Goal: Task Accomplishment & Management: Manage account settings

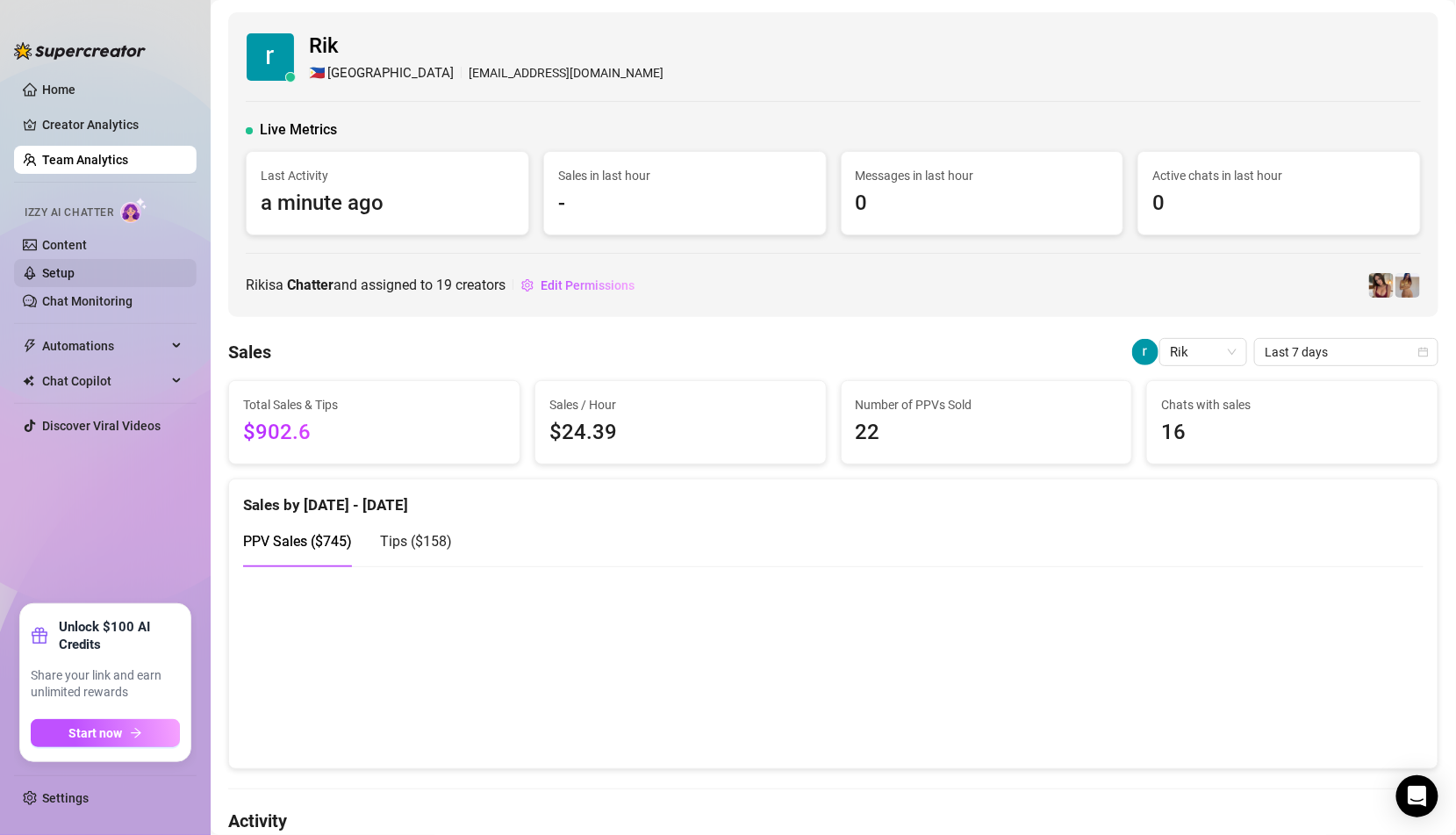
click at [74, 271] on link "Setup" at bounding box center [58, 273] width 33 height 14
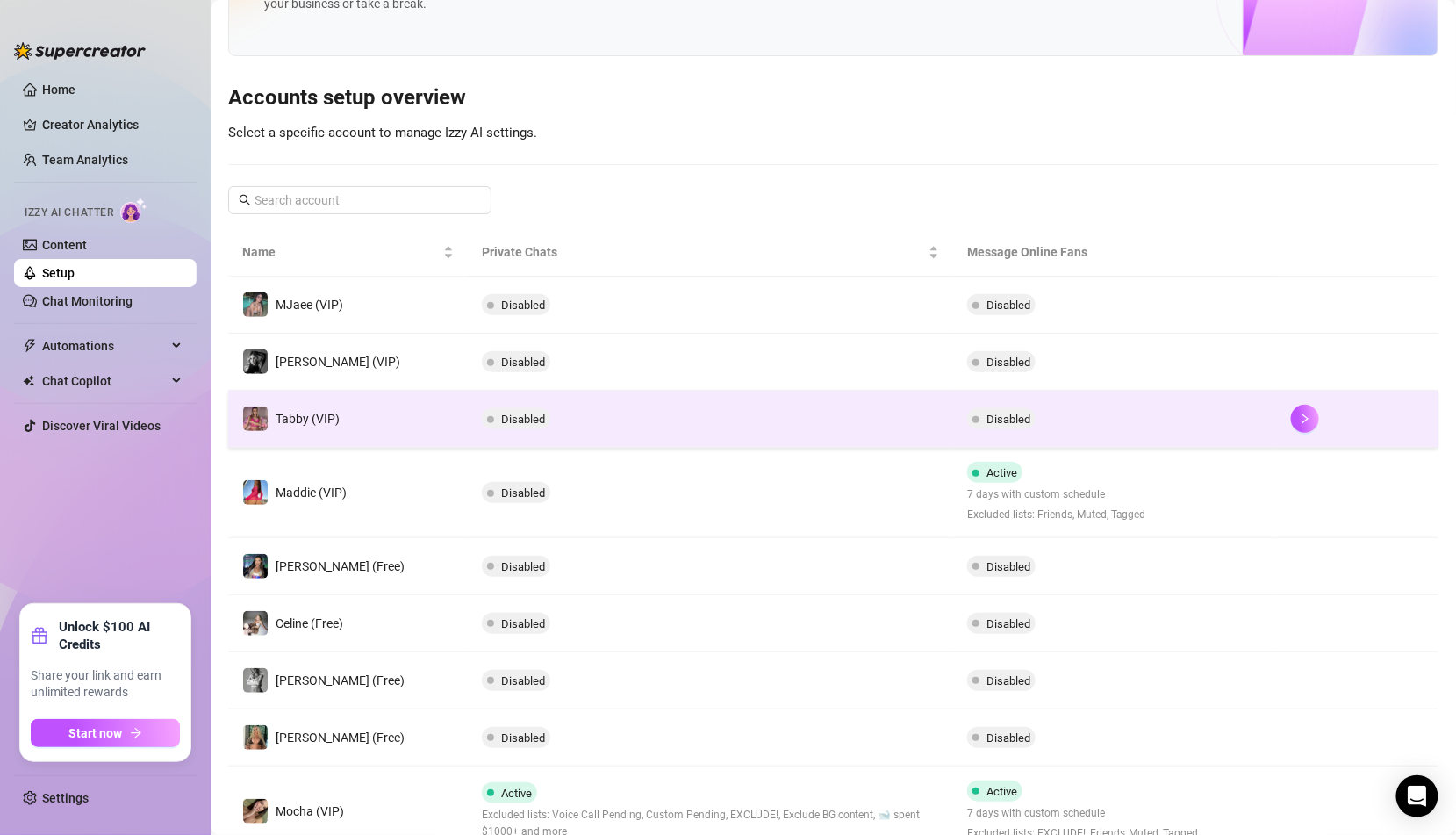
scroll to position [281, 0]
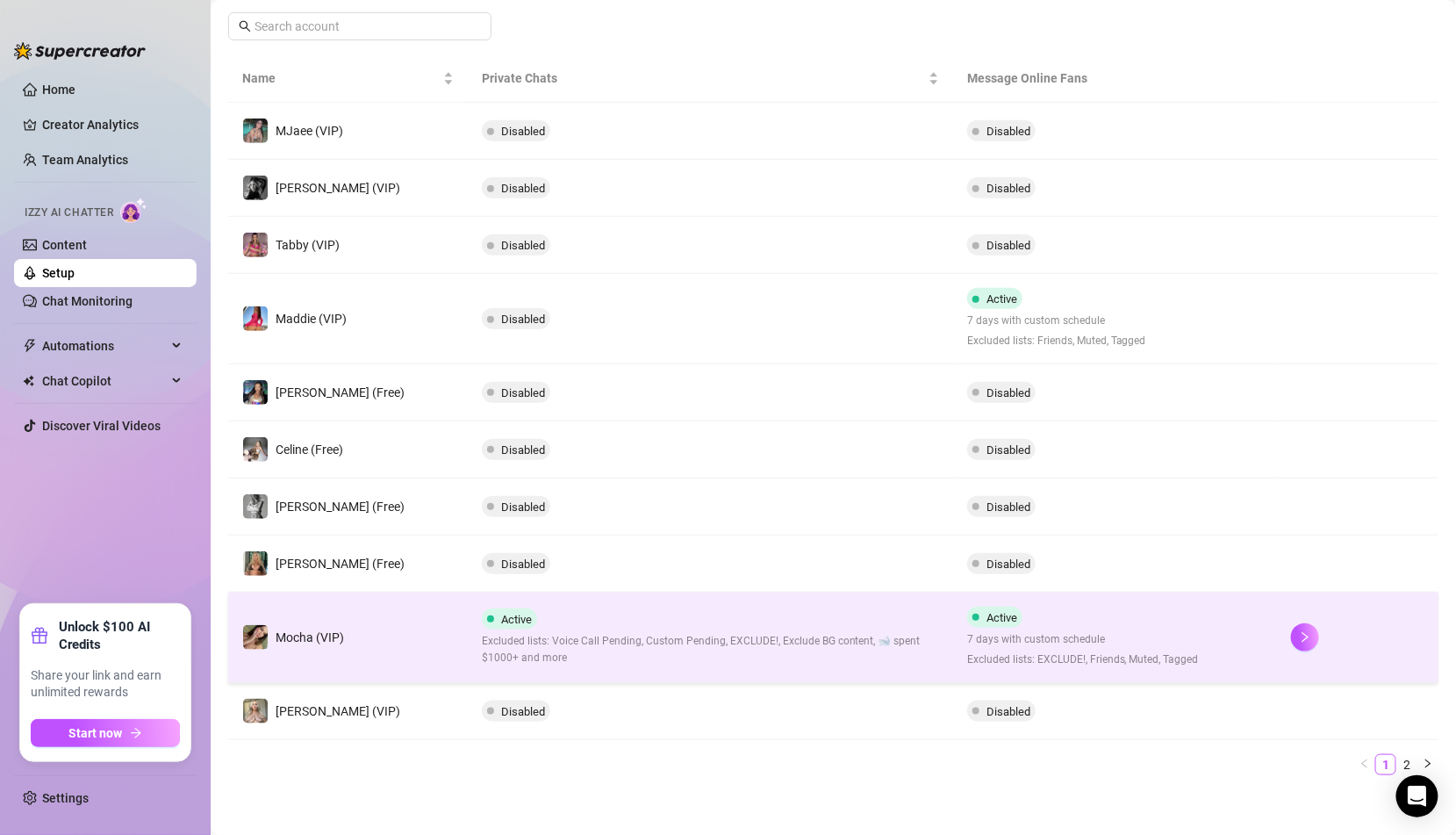
click at [577, 651] on span "Excluded lists: Voice Call Pending, Custom Pending, EXCLUDE!, Exclude BG conten…" at bounding box center [711, 649] width 457 height 33
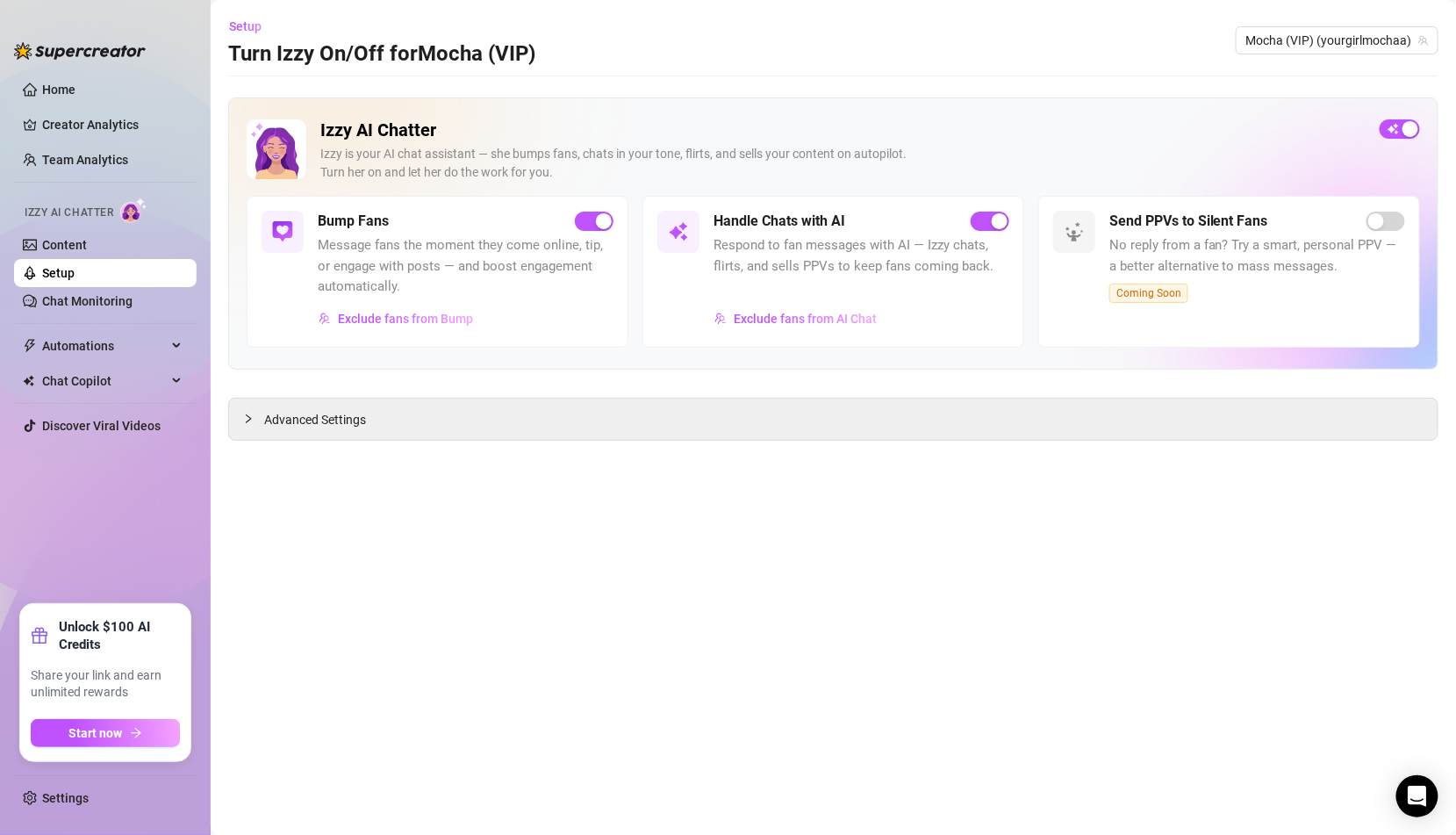
click at [1058, 446] on main "Setup Turn Izzy On/Off for Mocha (VIP) Mocha (VIP) (yourgirlmochaa) Izzy AI Cha…" at bounding box center [833, 417] width 1245 height 835
click at [997, 415] on div "Advanced Settings" at bounding box center [833, 419] width 1208 height 41
click at [254, 419] on div at bounding box center [253, 419] width 21 height 20
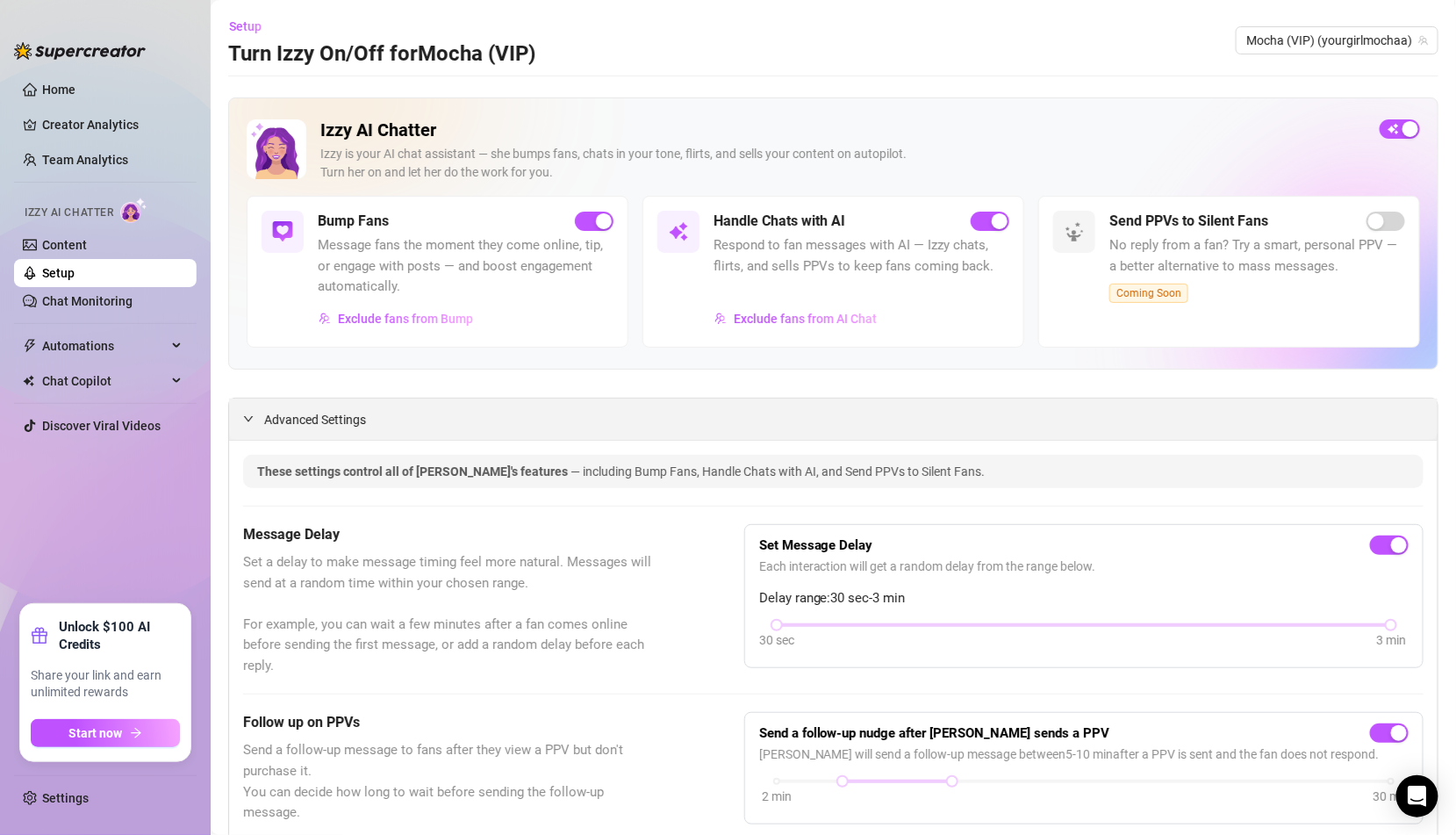
click at [250, 416] on icon "expanded" at bounding box center [248, 418] width 10 height 10
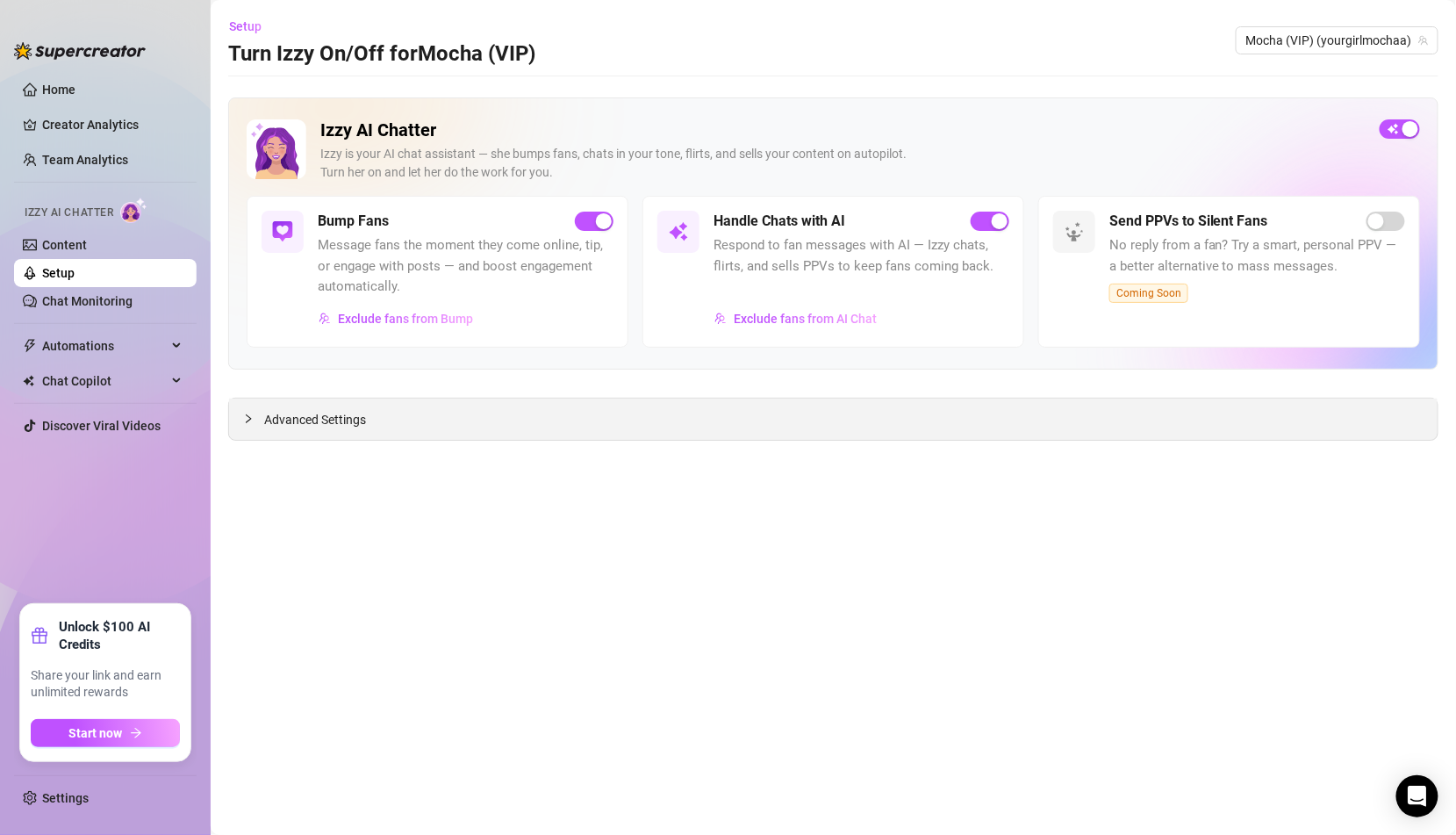
click at [250, 416] on icon "collapsed" at bounding box center [248, 418] width 6 height 8
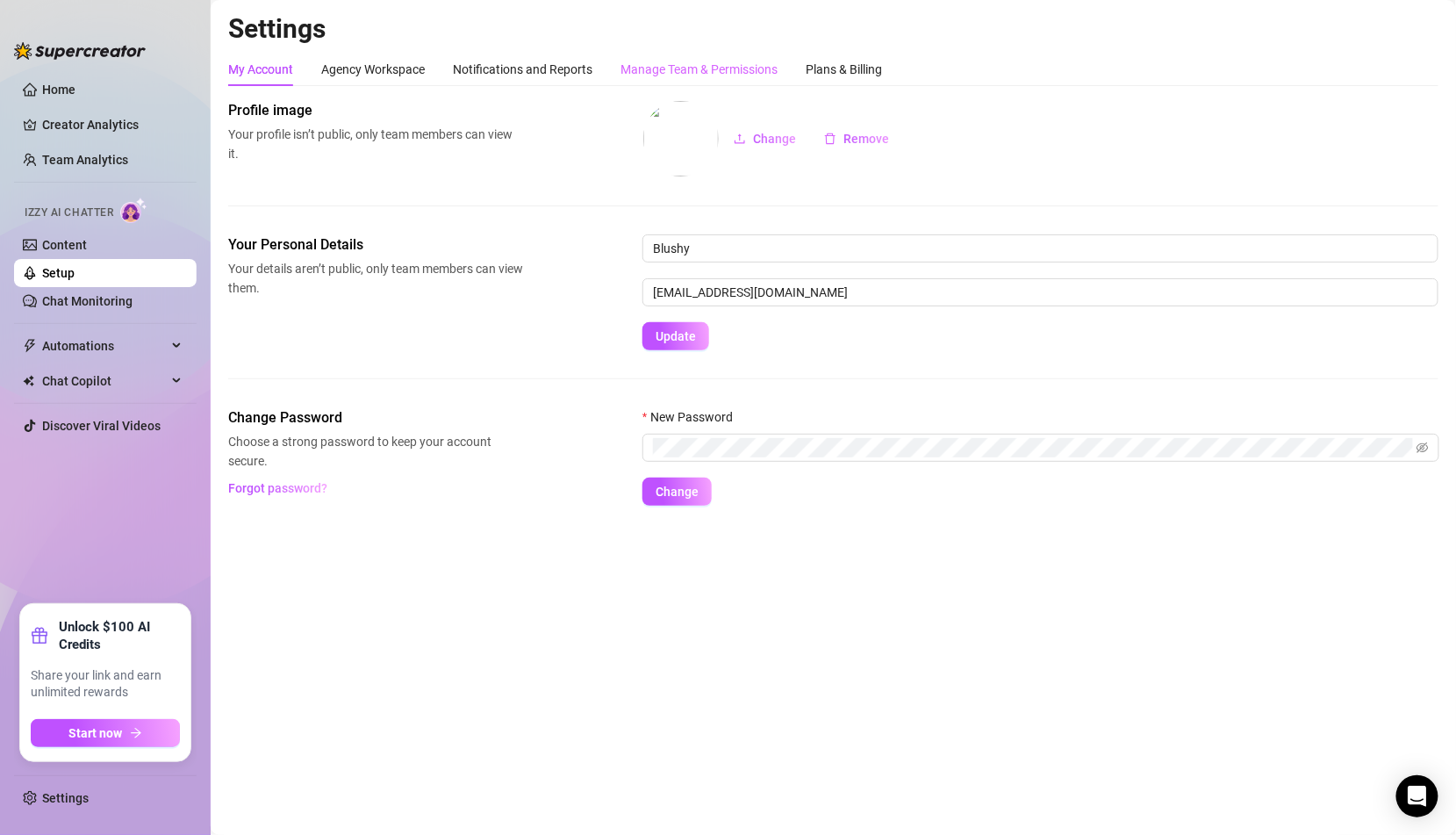
click at [711, 58] on div "Manage Team & Permissions" at bounding box center [698, 69] width 157 height 33
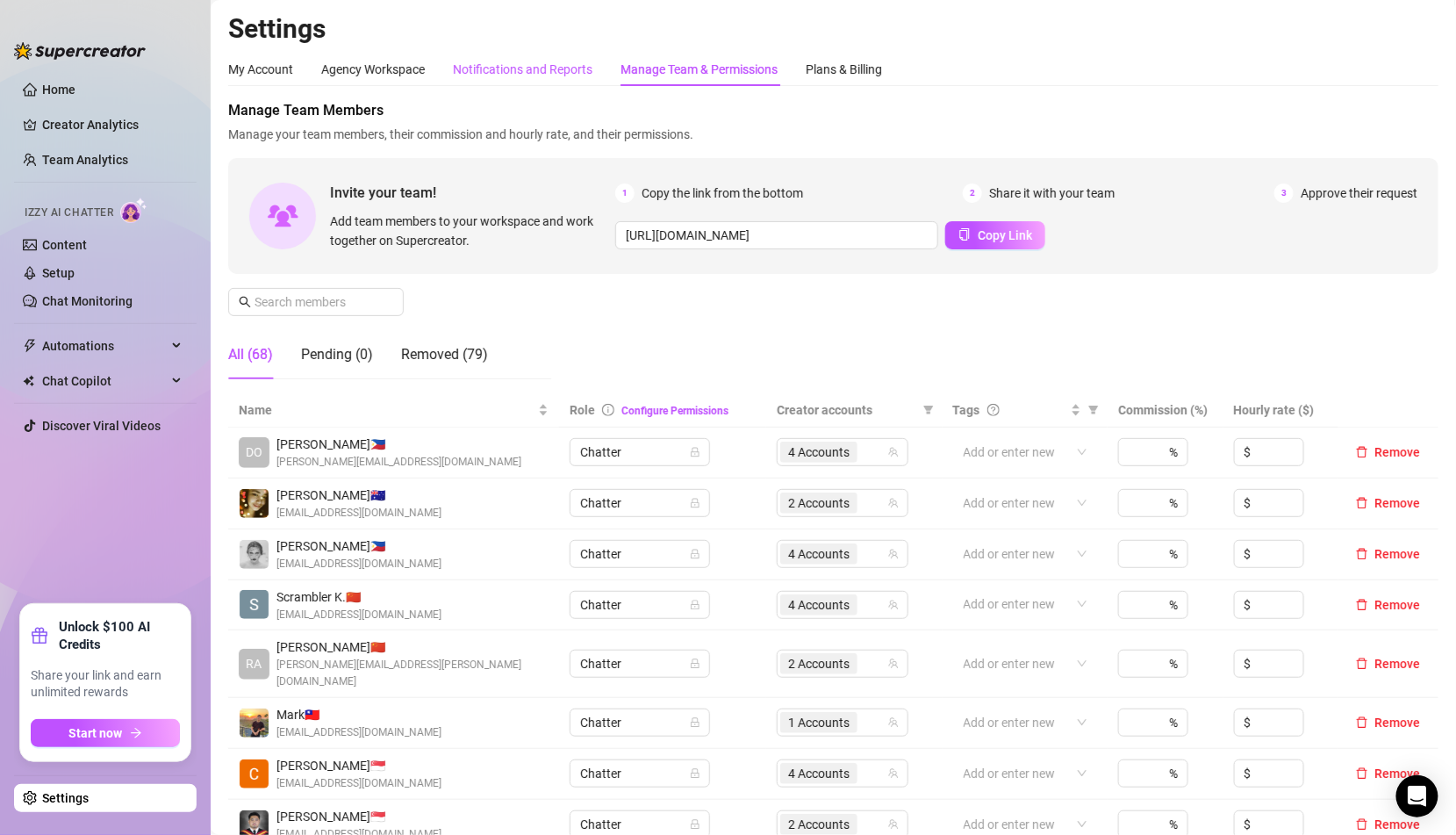
click at [539, 68] on div "Notifications and Reports" at bounding box center [522, 69] width 139 height 20
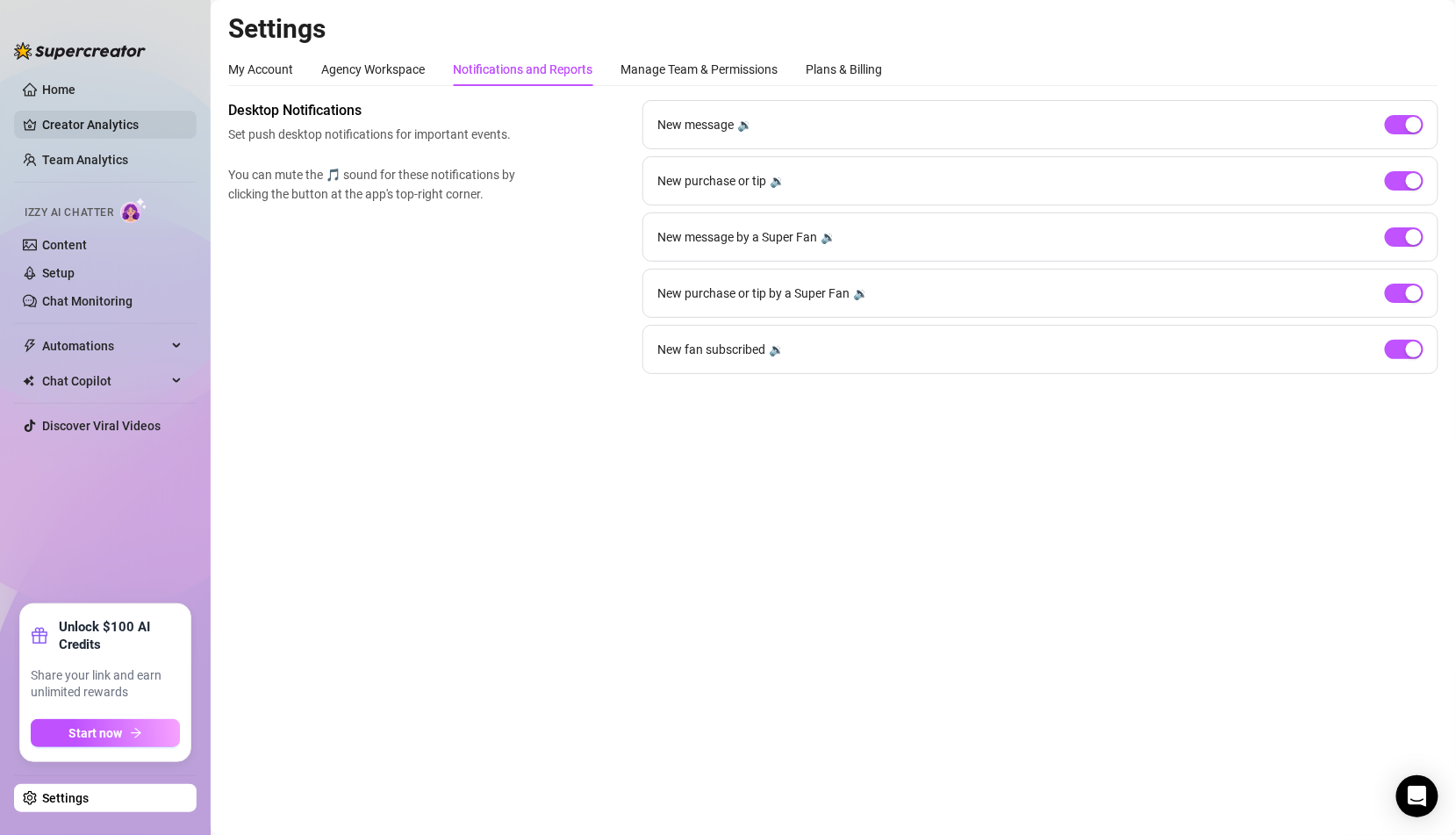
click at [109, 123] on link "Creator Analytics" at bounding box center [112, 124] width 140 height 28
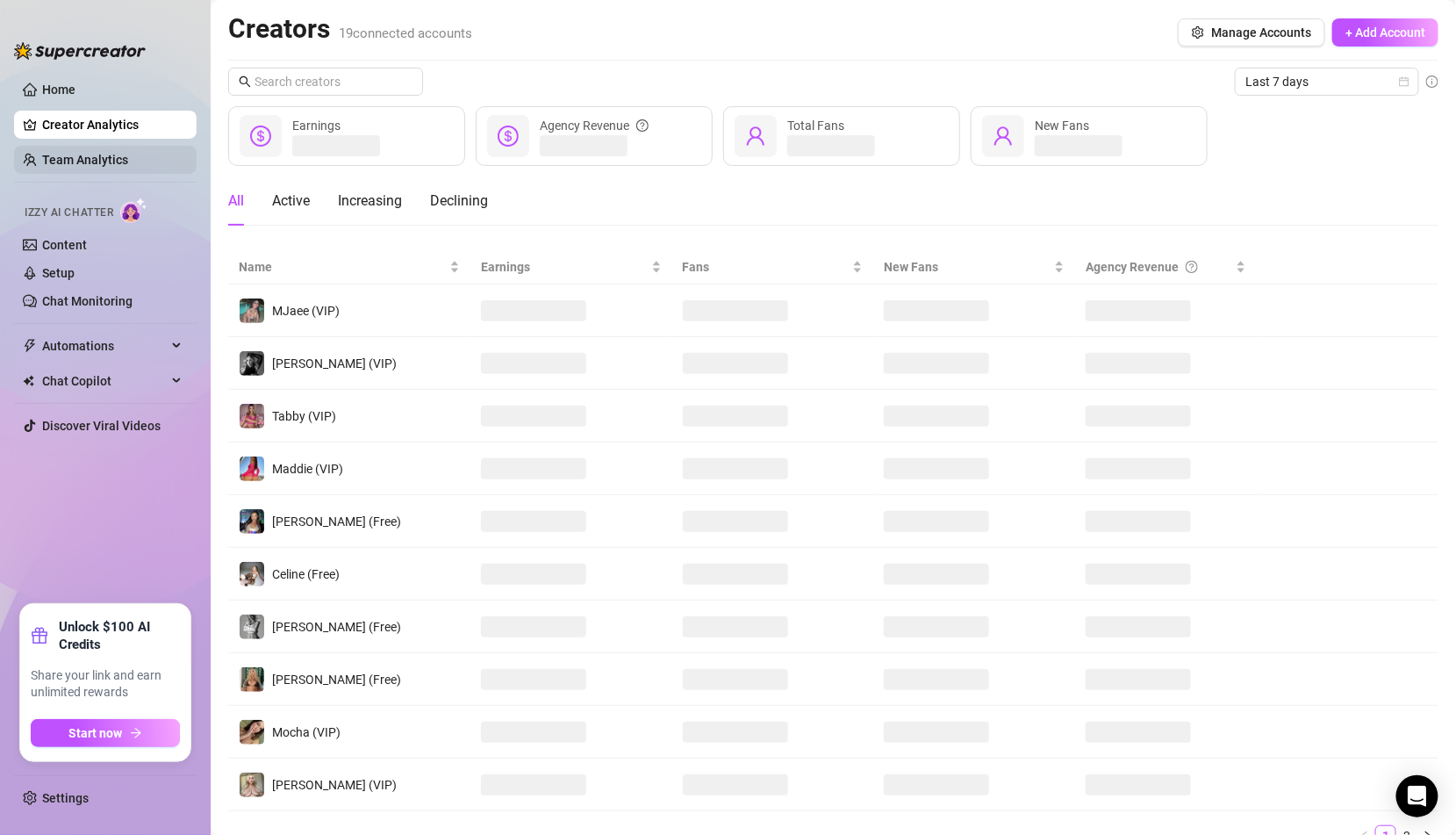
click at [105, 158] on link "Team Analytics" at bounding box center [85, 159] width 86 height 14
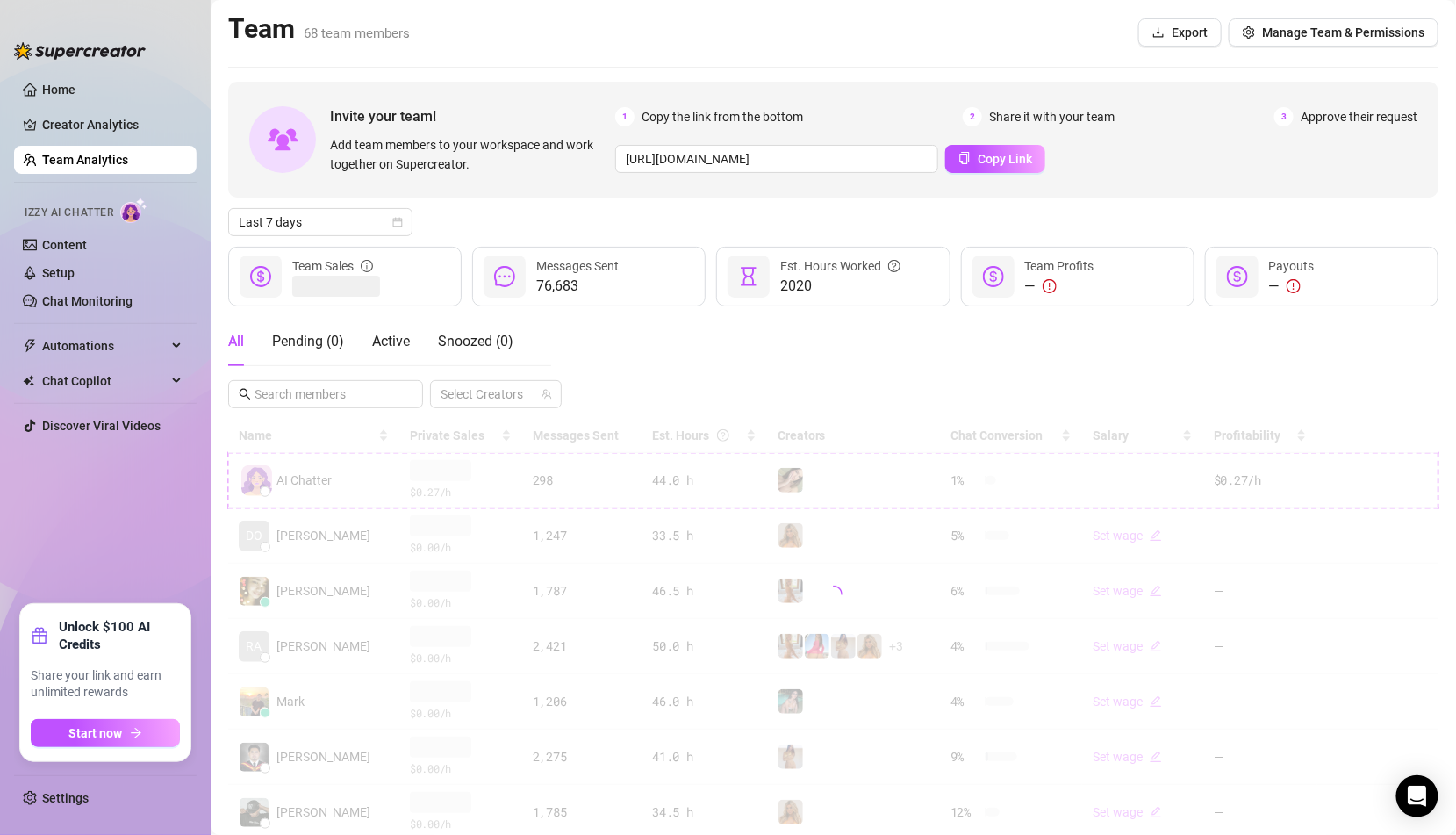
click at [1010, 469] on div at bounding box center [833, 594] width 1210 height 351
click at [566, 472] on div at bounding box center [833, 594] width 1210 height 351
click at [1222, 281] on div at bounding box center [1237, 276] width 42 height 42
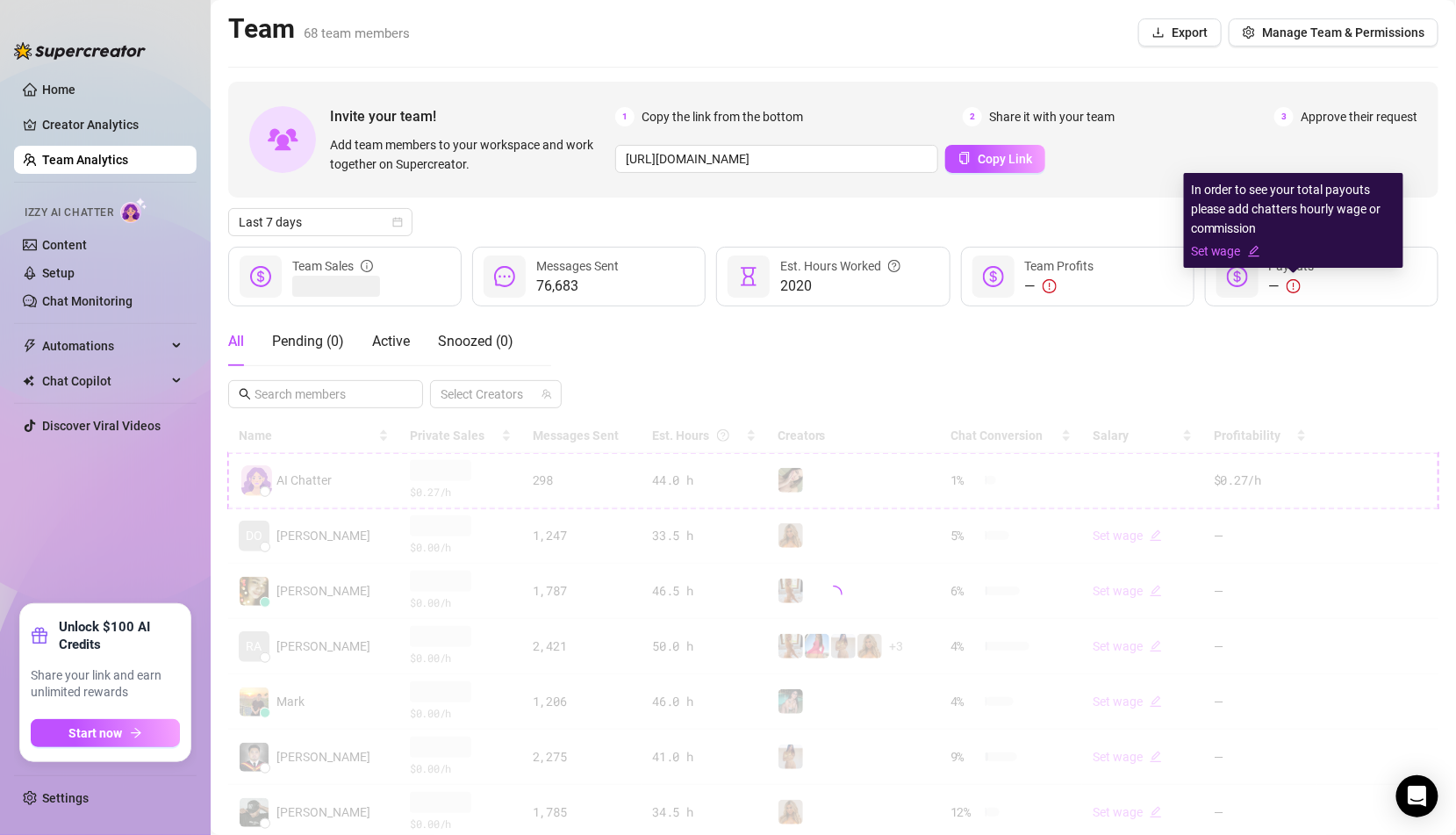
click at [1290, 286] on icon "exclamation-circle" at bounding box center [1293, 286] width 14 height 14
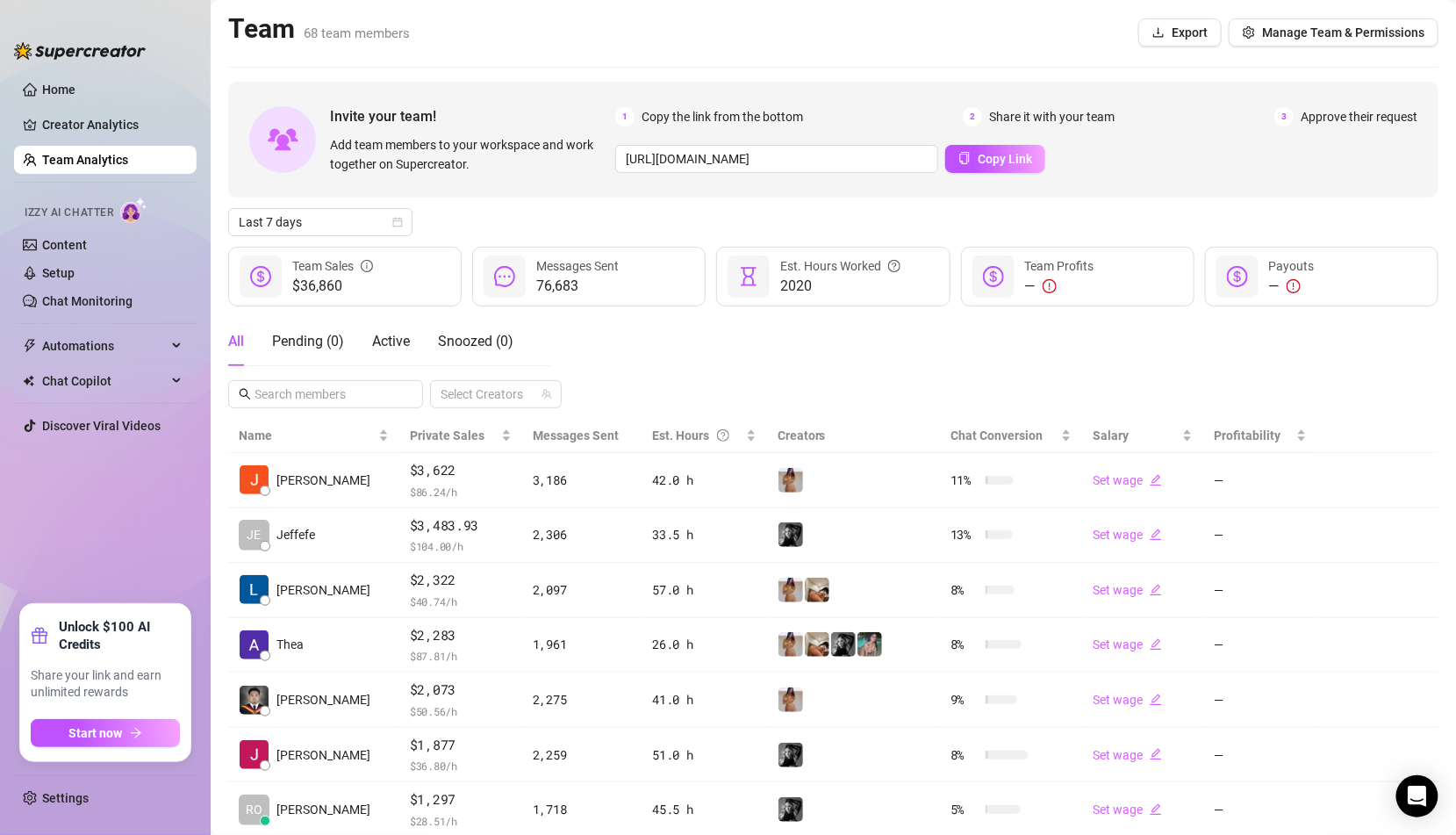
click at [1248, 267] on div at bounding box center [1237, 276] width 42 height 42
click at [392, 382] on span at bounding box center [325, 394] width 195 height 28
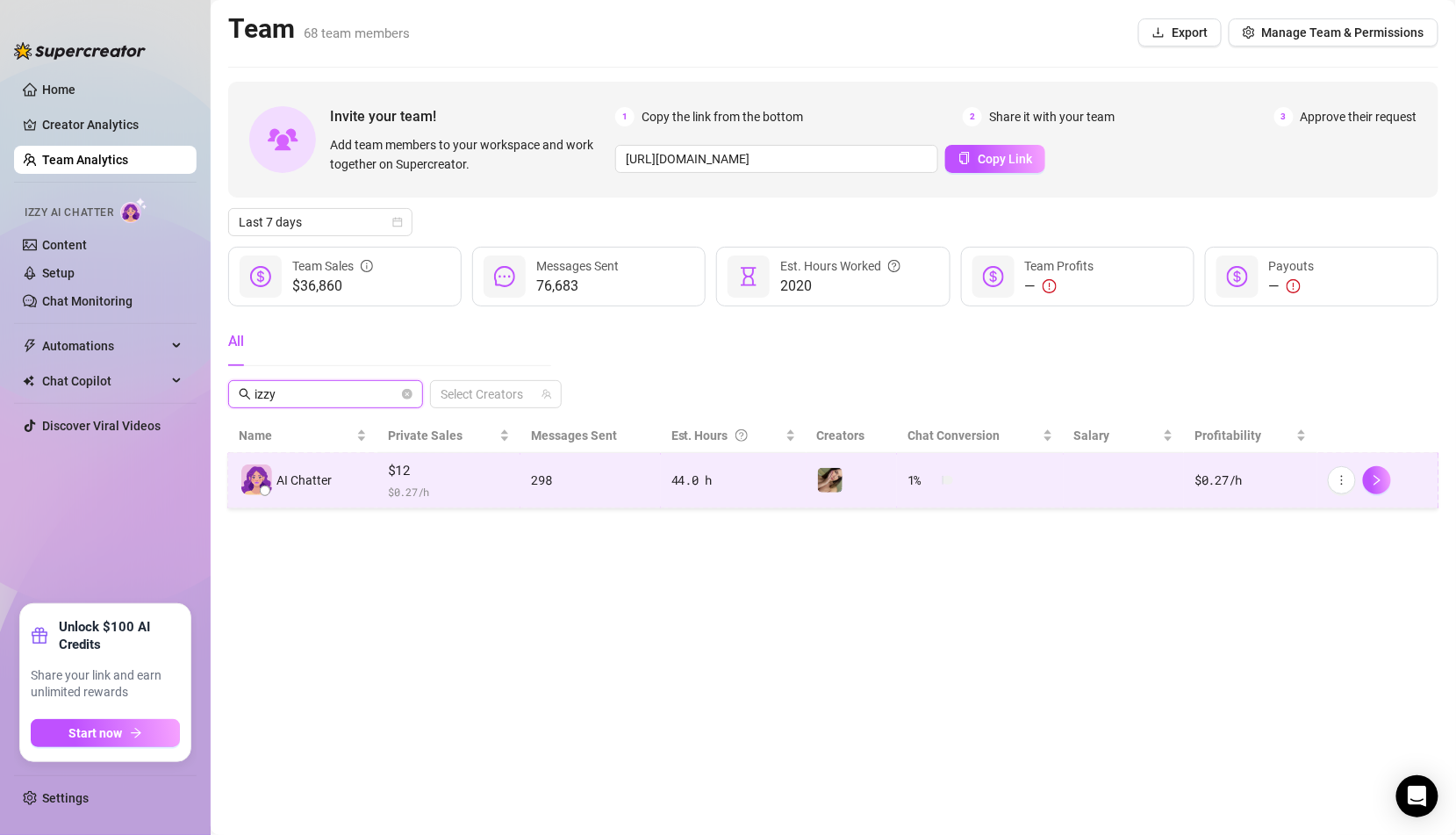
type input "izzy"
click at [526, 500] on td "298" at bounding box center [590, 480] width 139 height 56
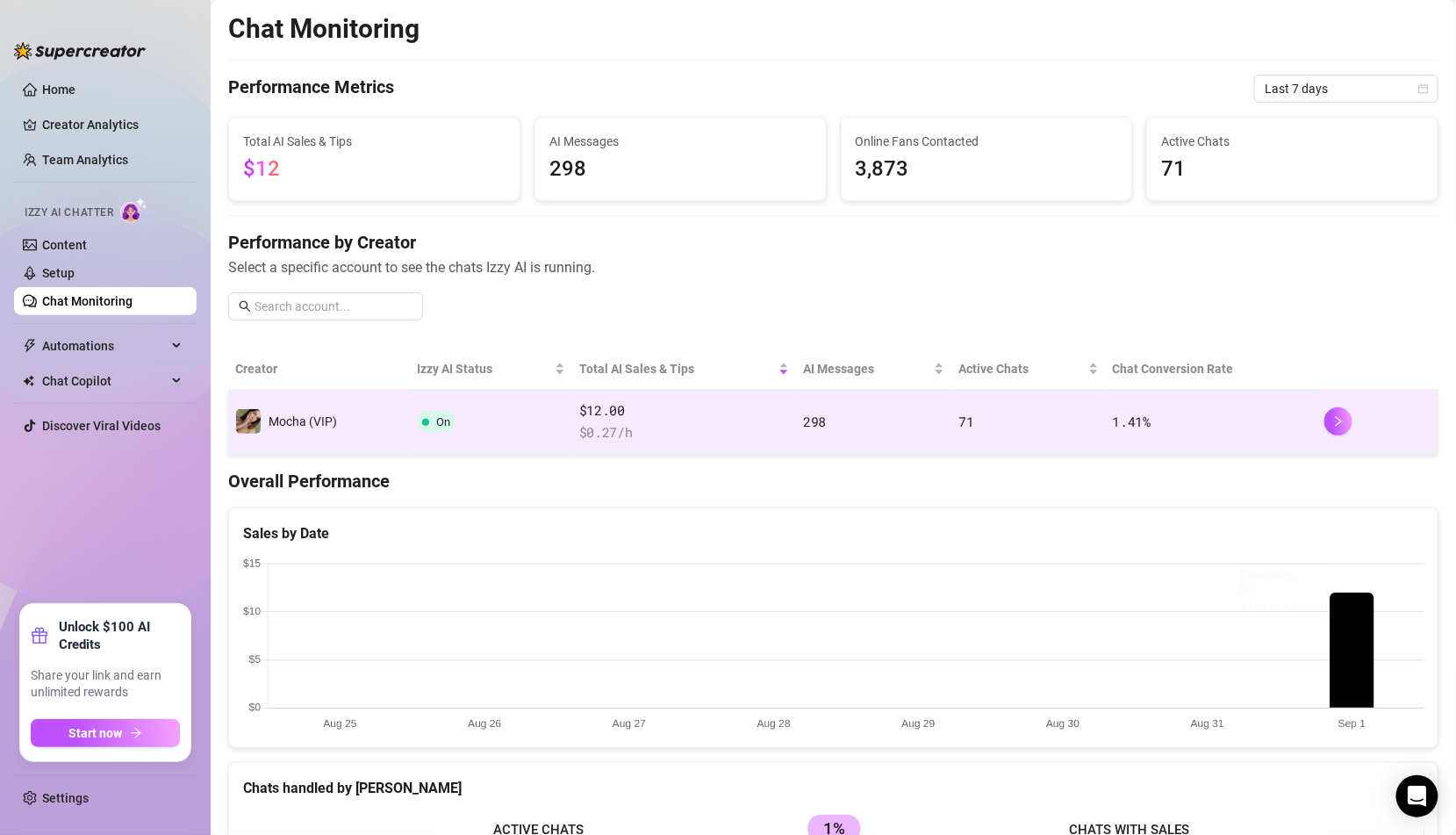
click at [1143, 400] on td "1.41 %" at bounding box center [1211, 422] width 212 height 65
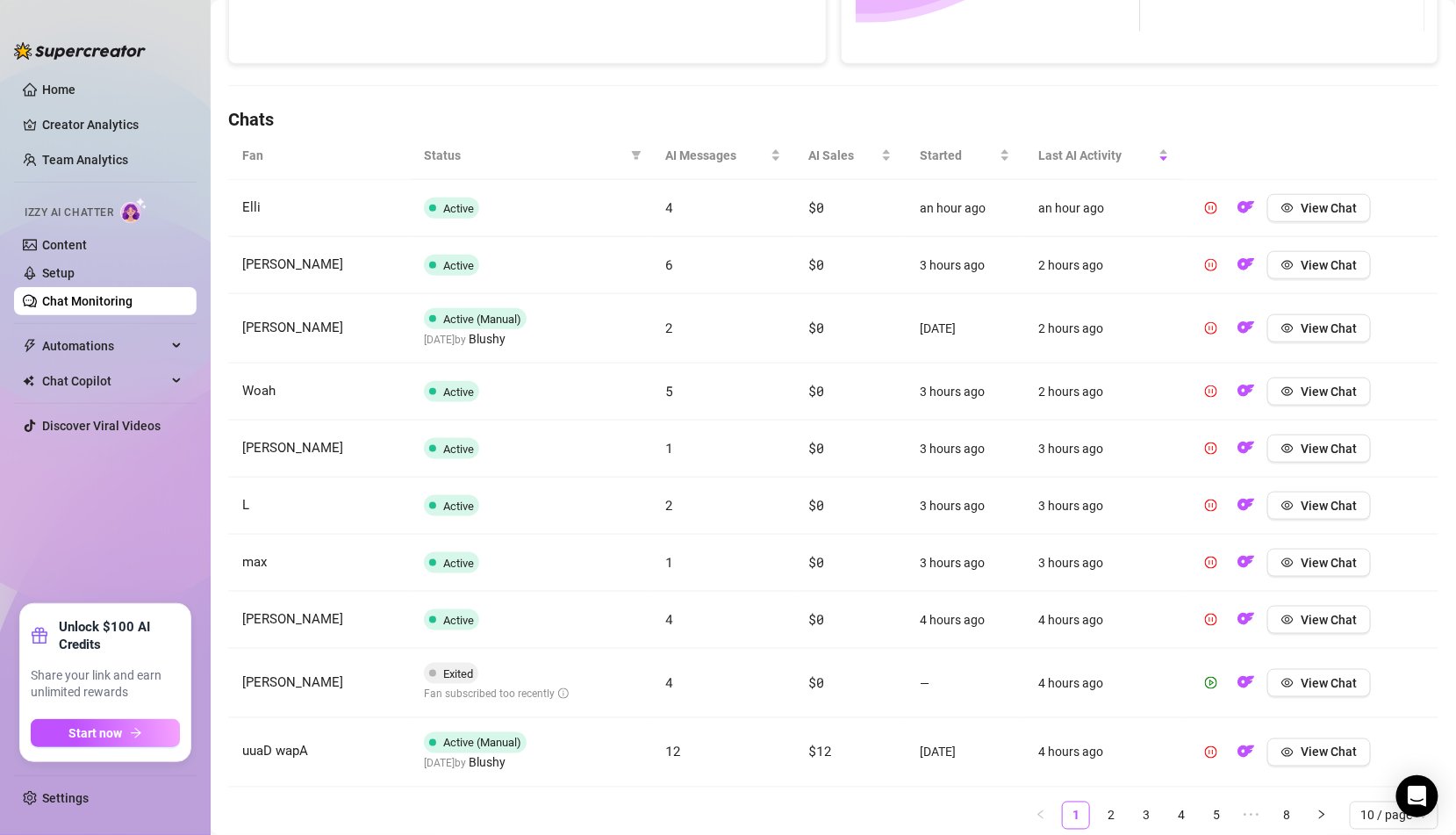
scroll to position [576, 0]
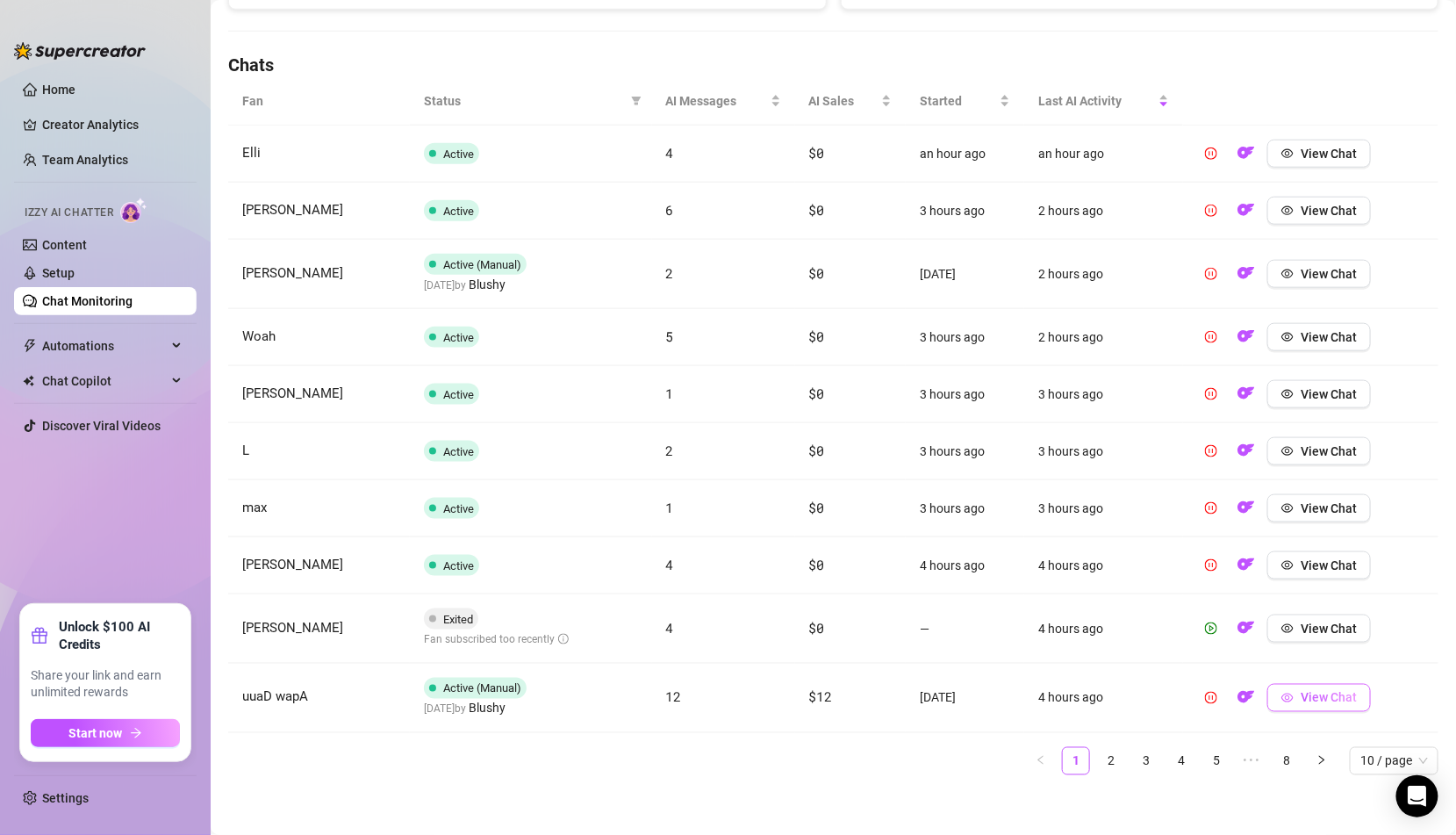
click at [1324, 699] on button "View Chat" at bounding box center [1320, 698] width 104 height 28
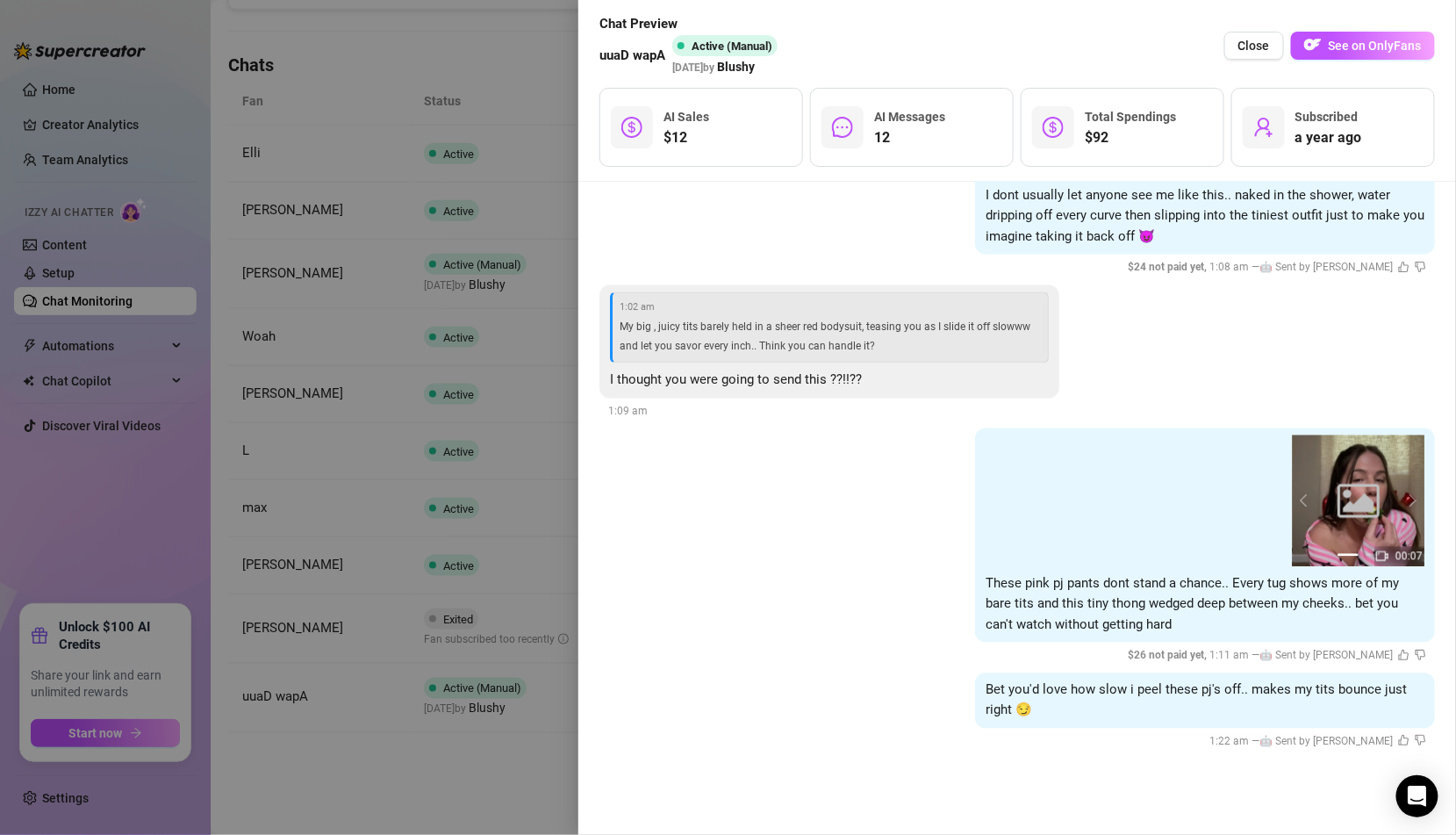
scroll to position [4069, 0]
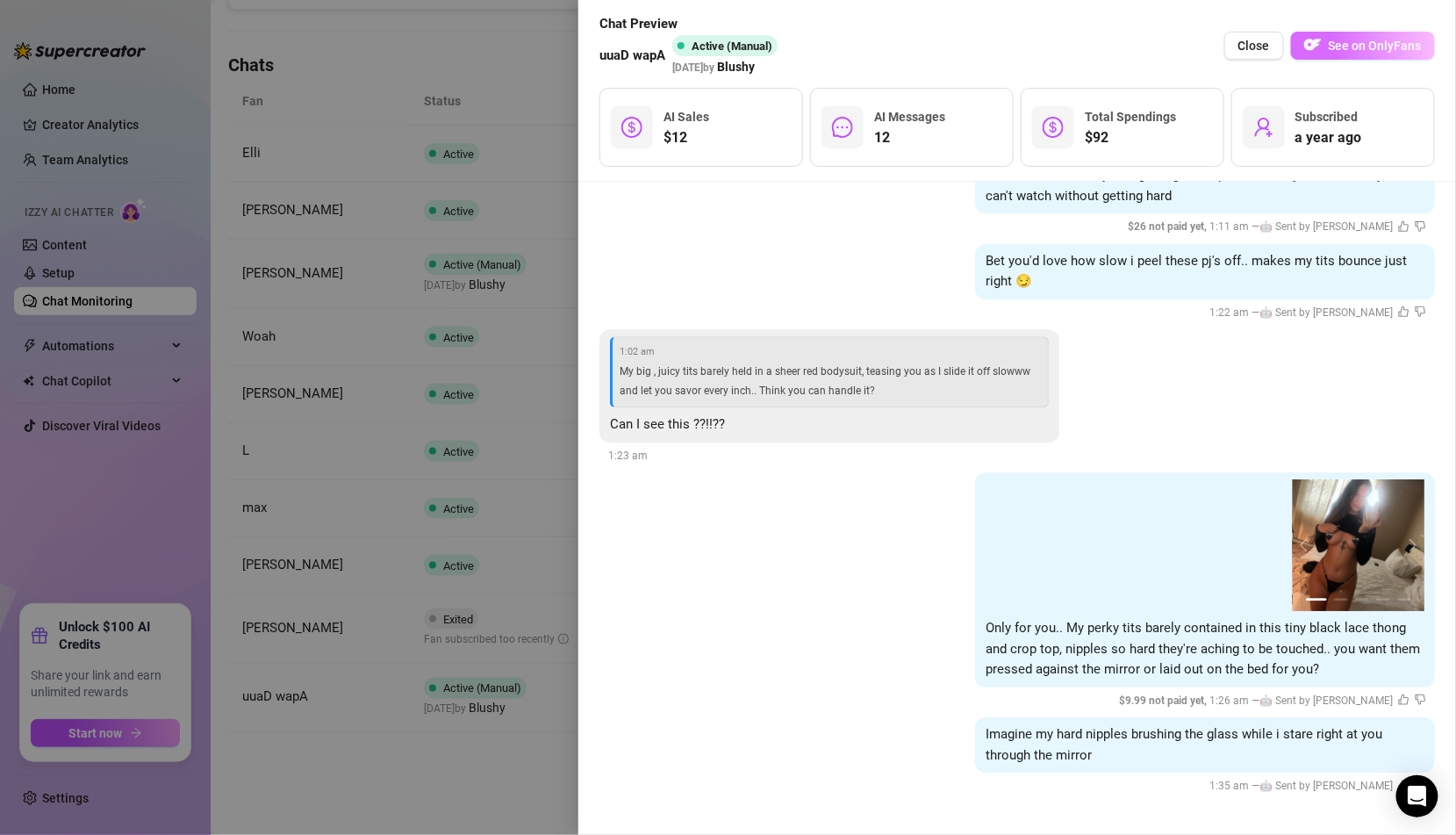
click at [1321, 47] on img "button" at bounding box center [1313, 44] width 18 height 18
click at [486, 398] on div at bounding box center [728, 417] width 1456 height 835
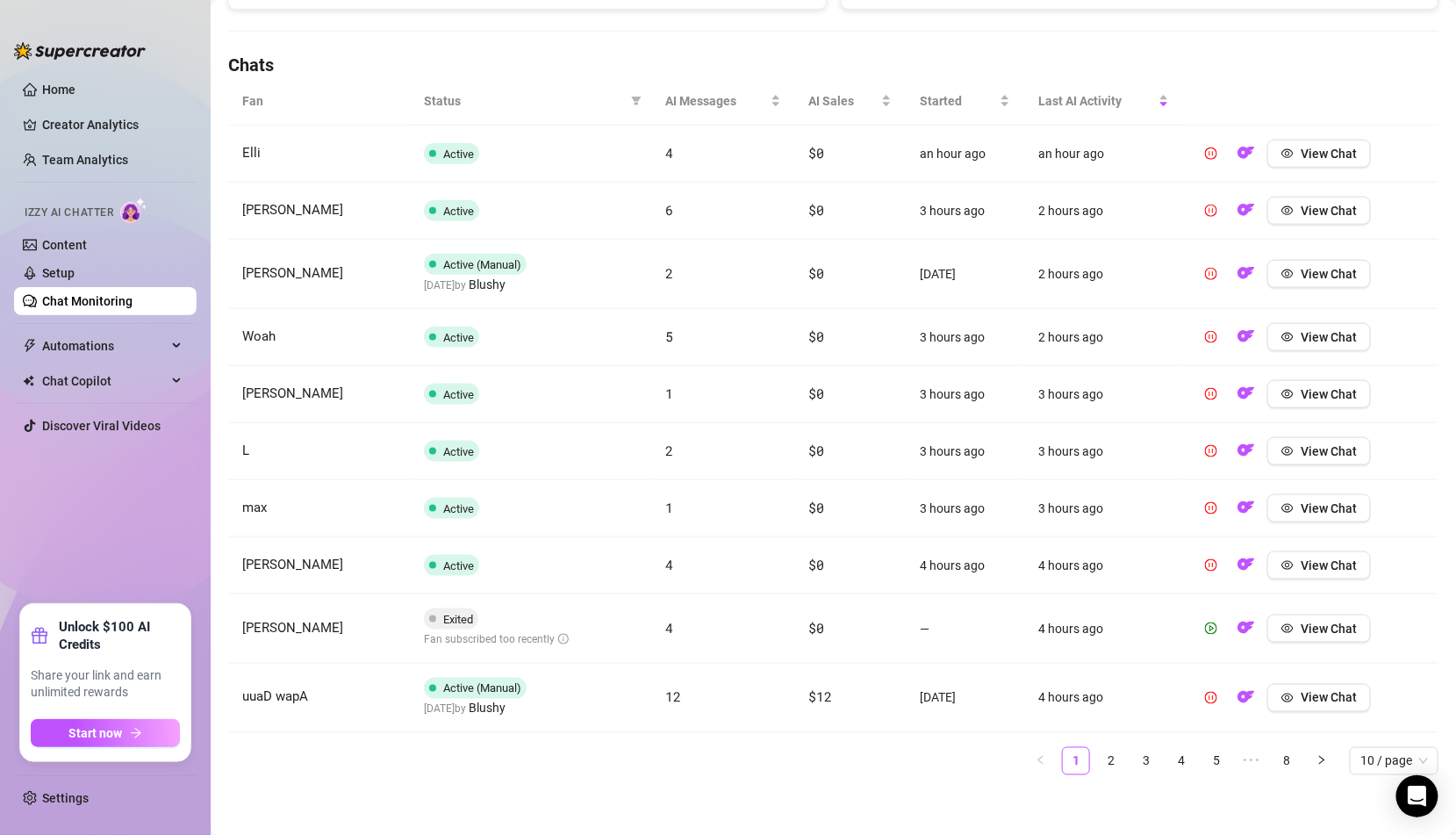
scroll to position [0, 0]
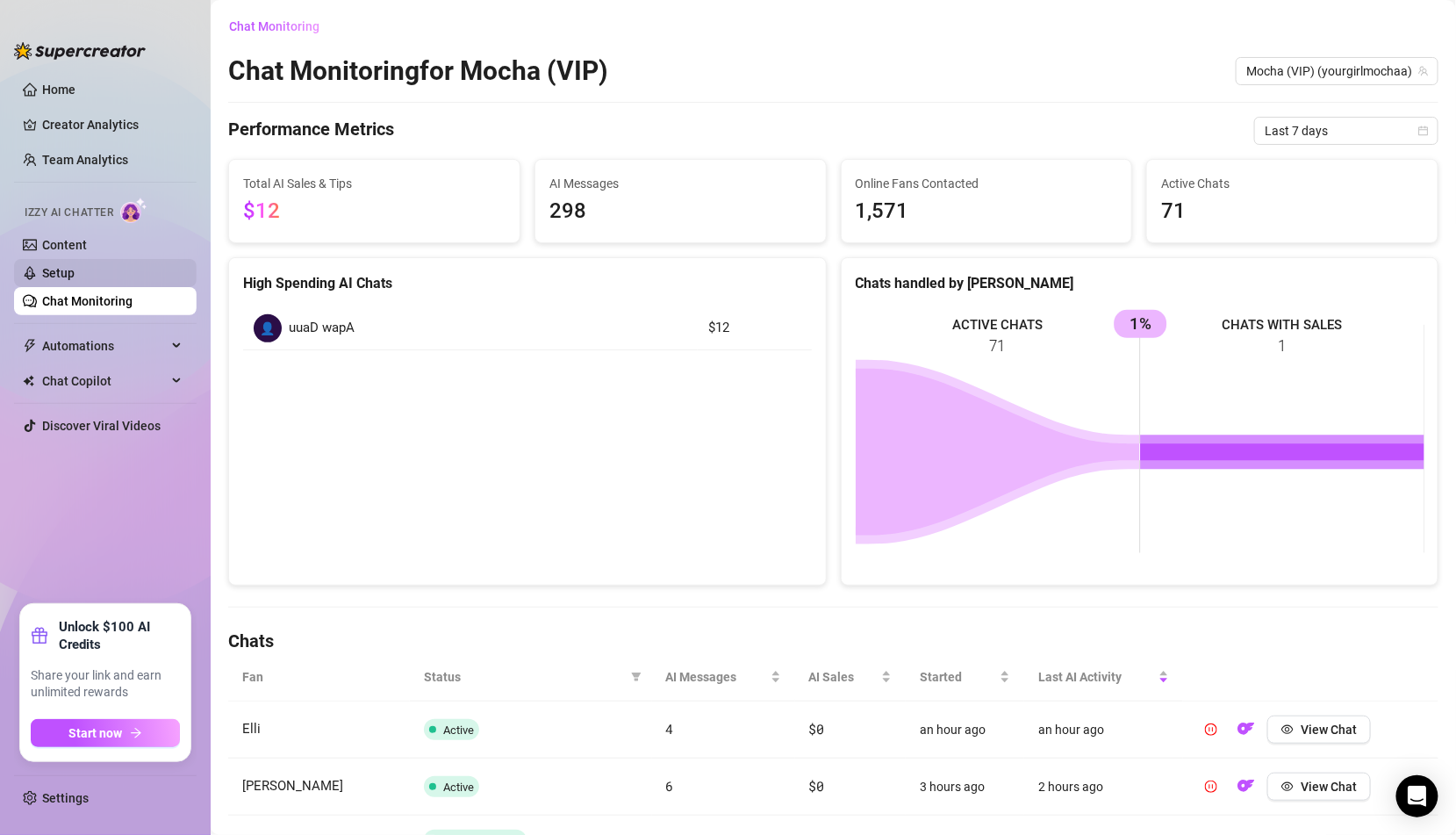
click at [74, 266] on link "Setup" at bounding box center [58, 273] width 33 height 14
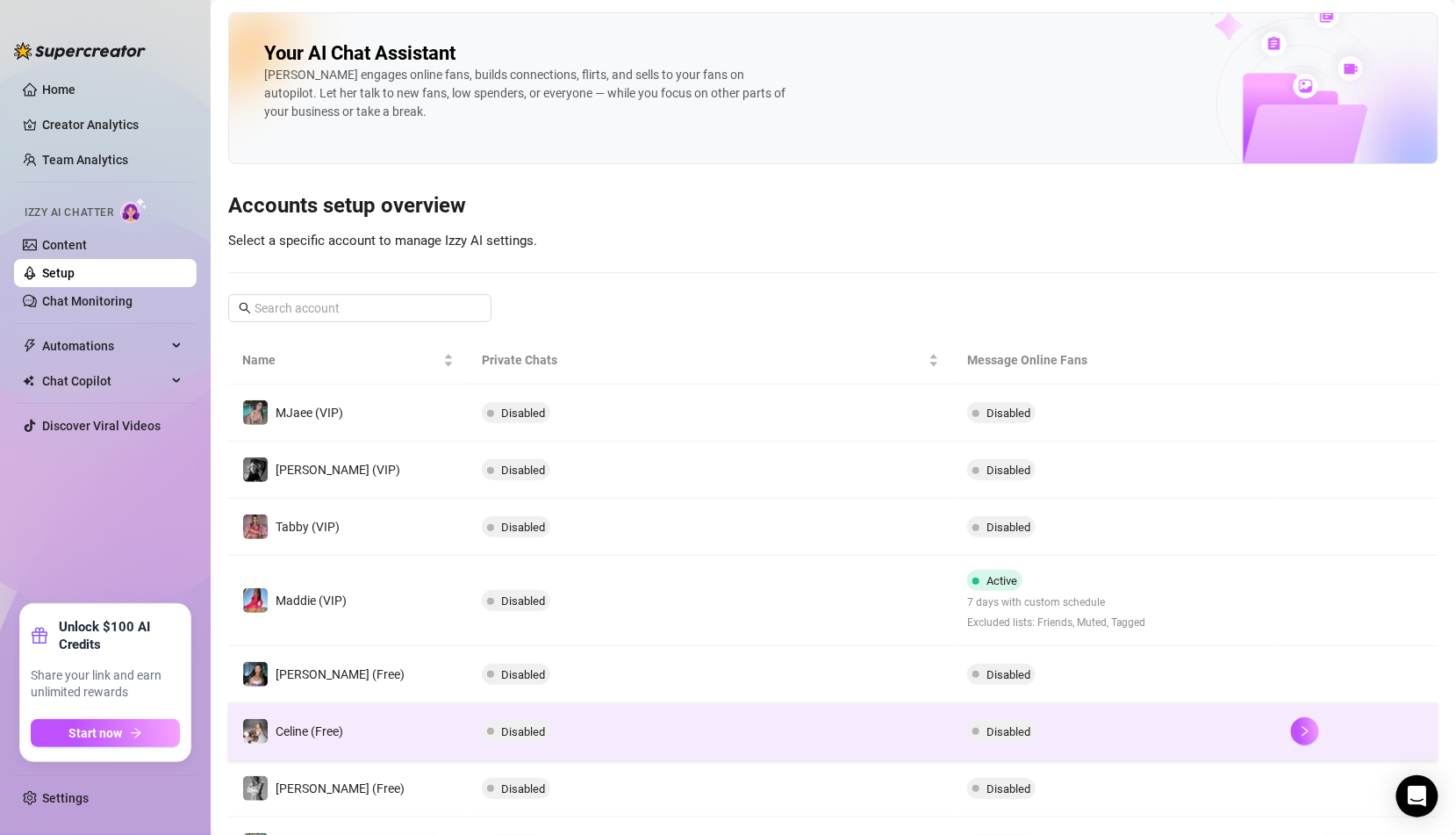
scroll to position [281, 0]
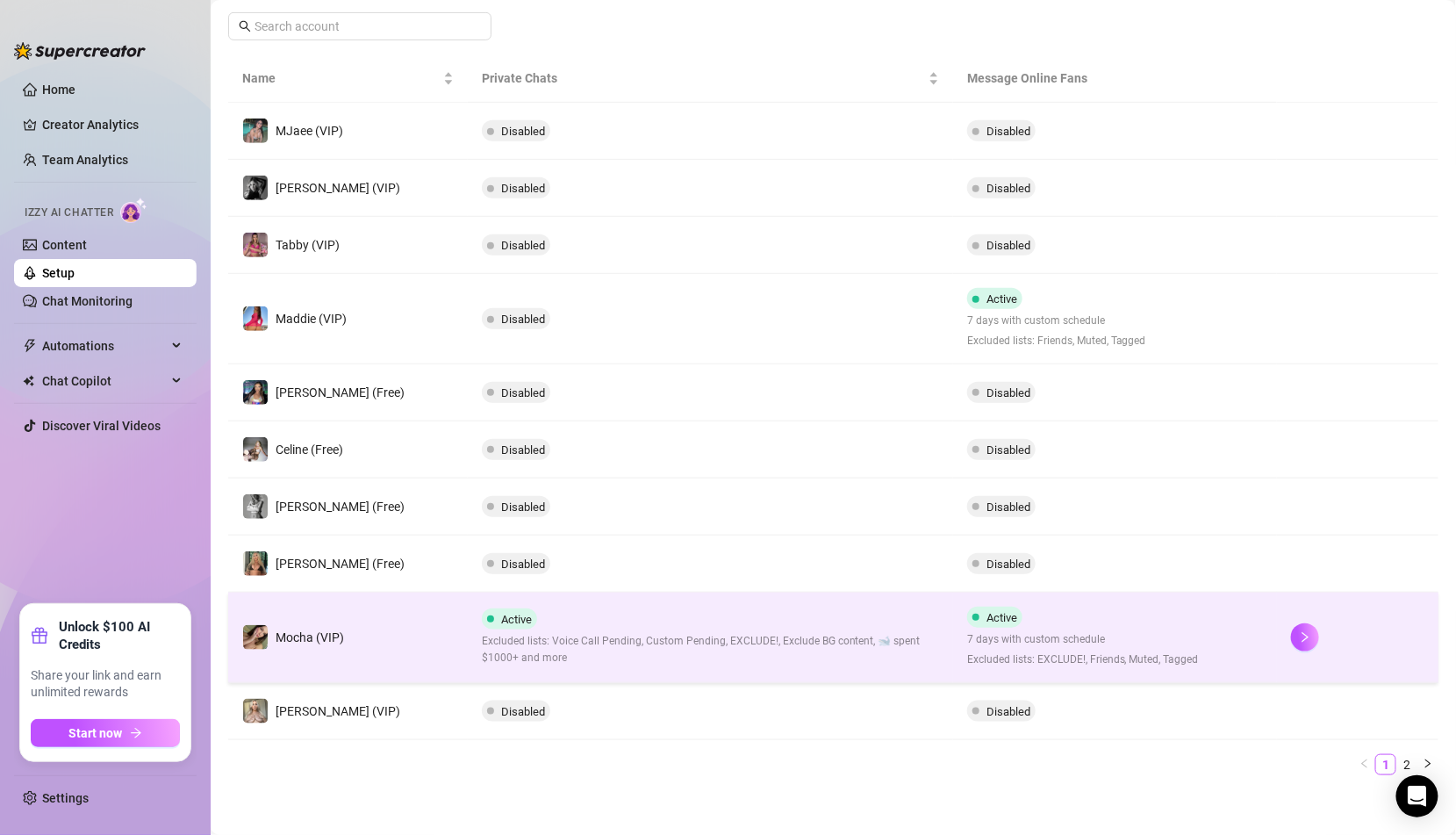
click at [506, 648] on span "Excluded lists: Voice Call Pending, Custom Pending, EXCLUDE!, Exclude BG conten…" at bounding box center [711, 649] width 457 height 33
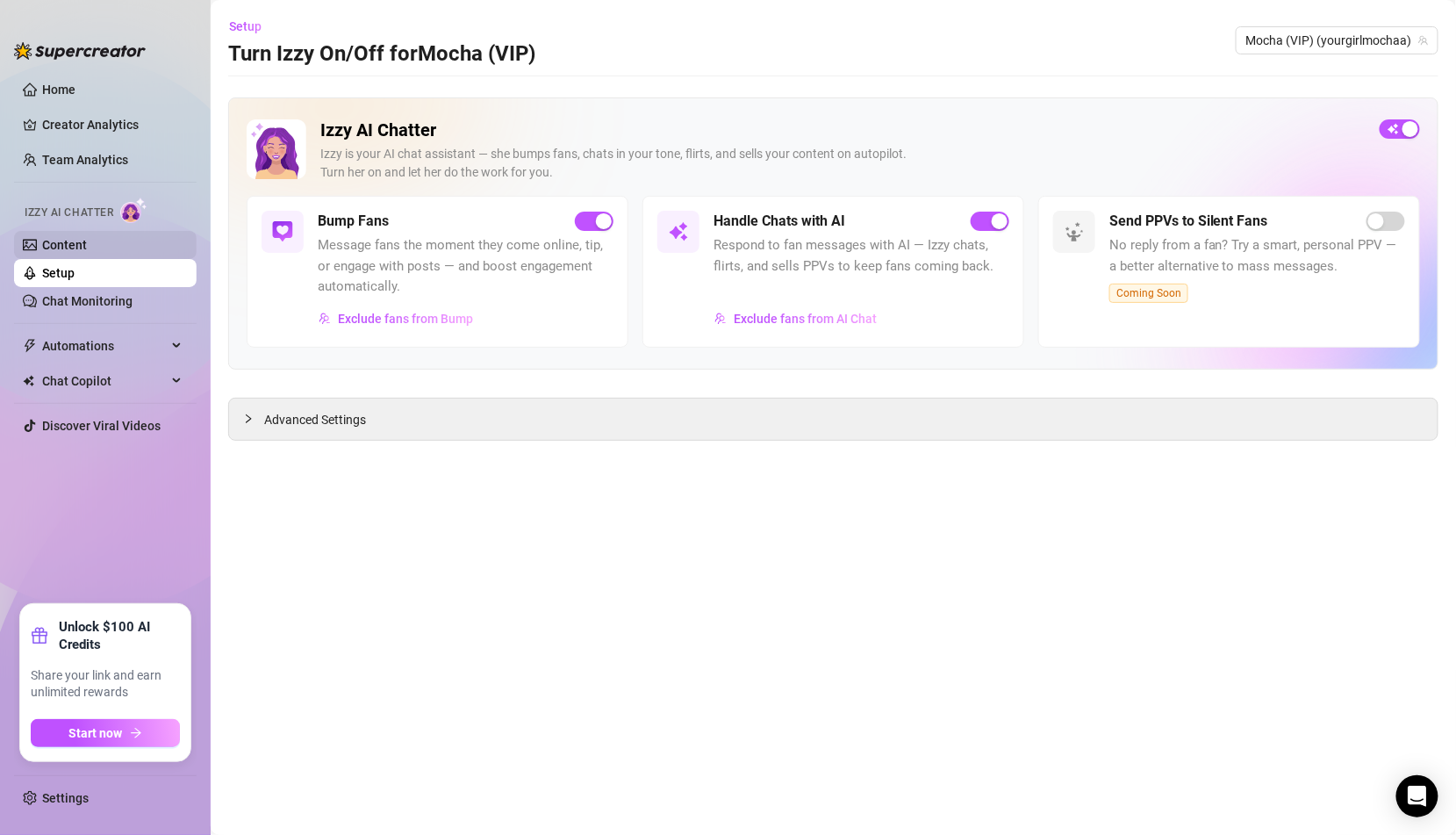
click at [87, 252] on link "Content" at bounding box center [65, 245] width 45 height 14
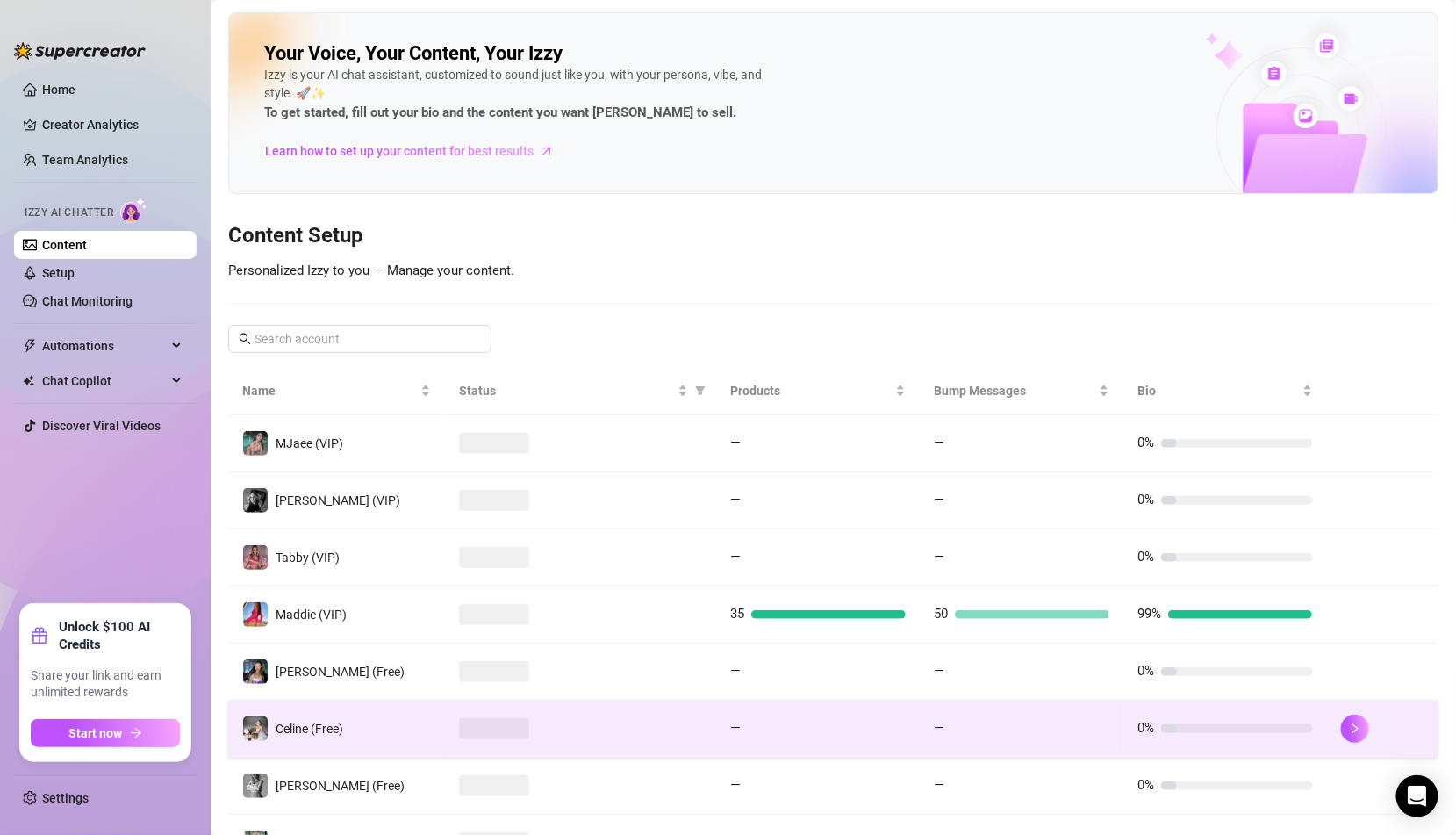
scroll to position [246, 0]
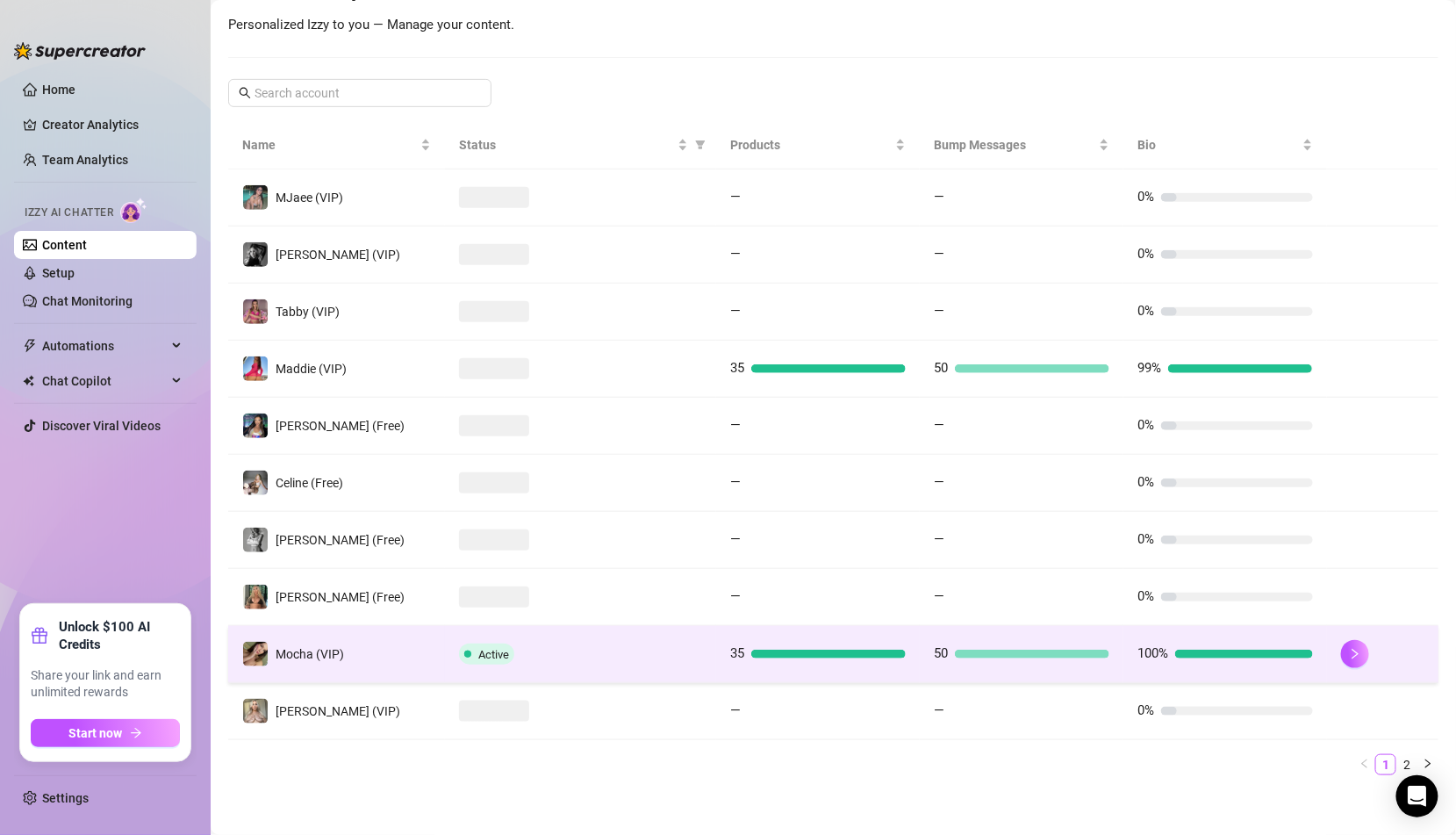
click at [488, 644] on span "Active" at bounding box center [487, 654] width 56 height 21
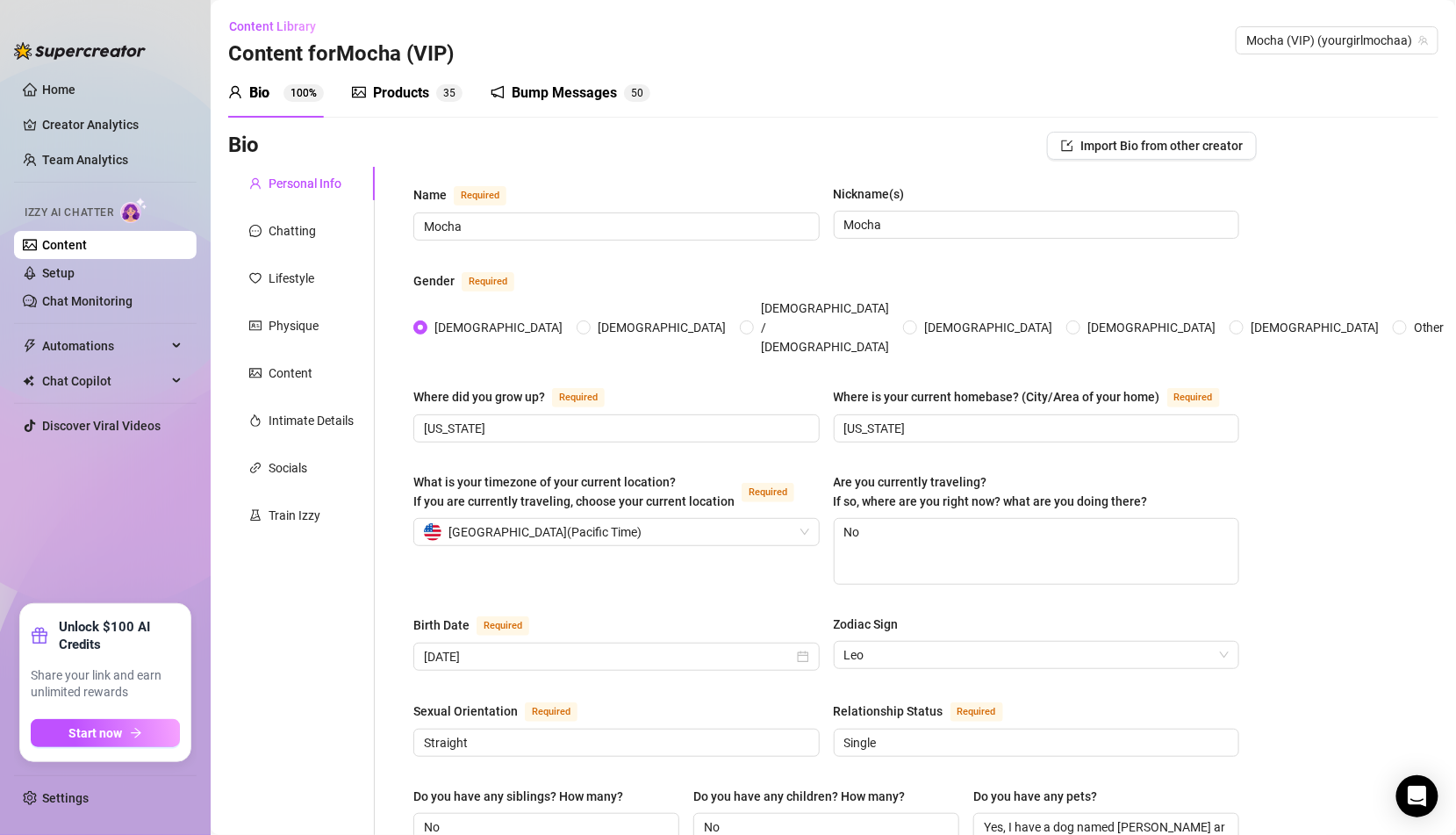
click at [435, 95] on div "Products 3 5" at bounding box center [407, 93] width 110 height 21
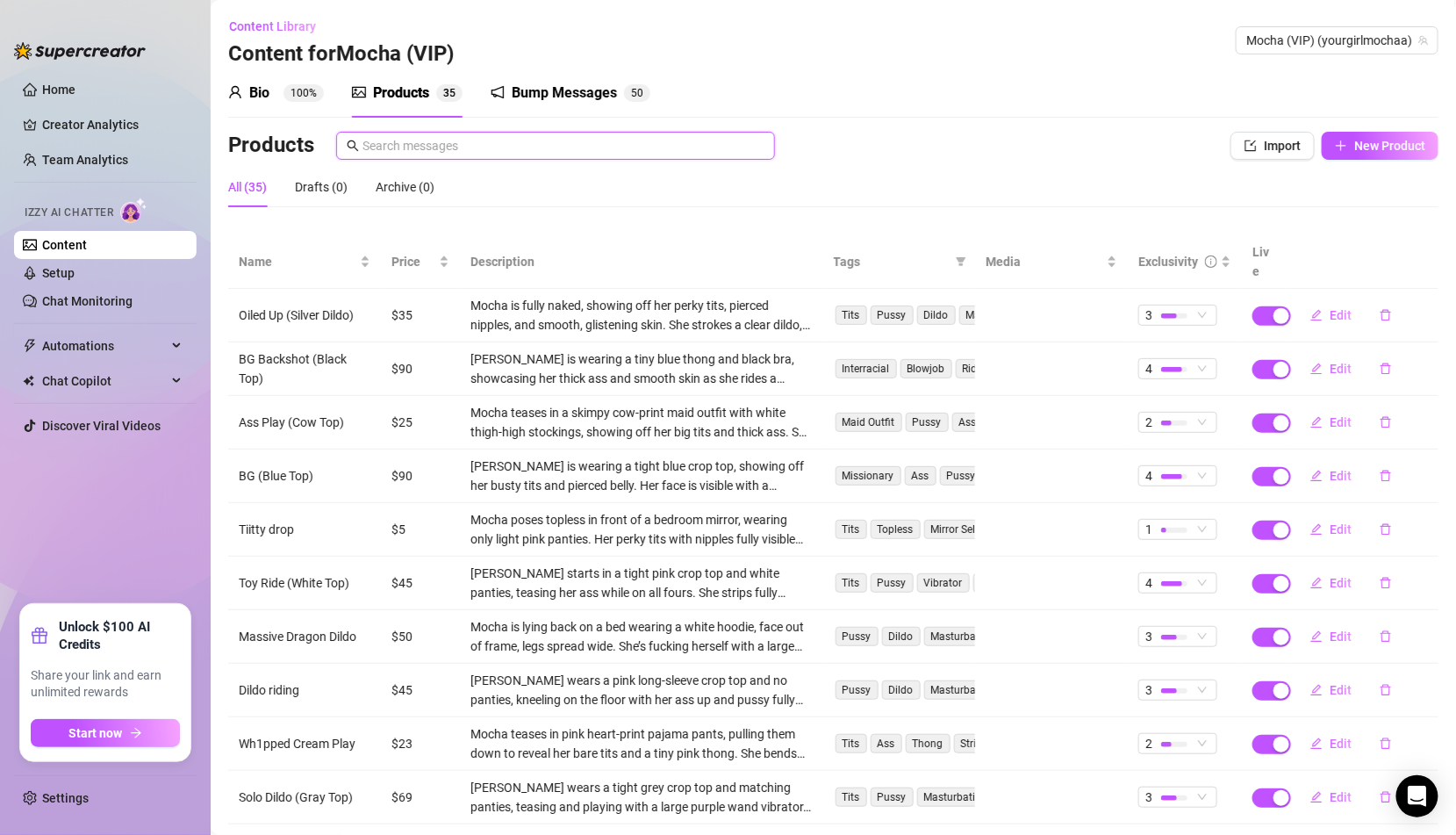
click at [495, 153] on input "text" at bounding box center [563, 146] width 402 height 20
paste input "bodysuit"
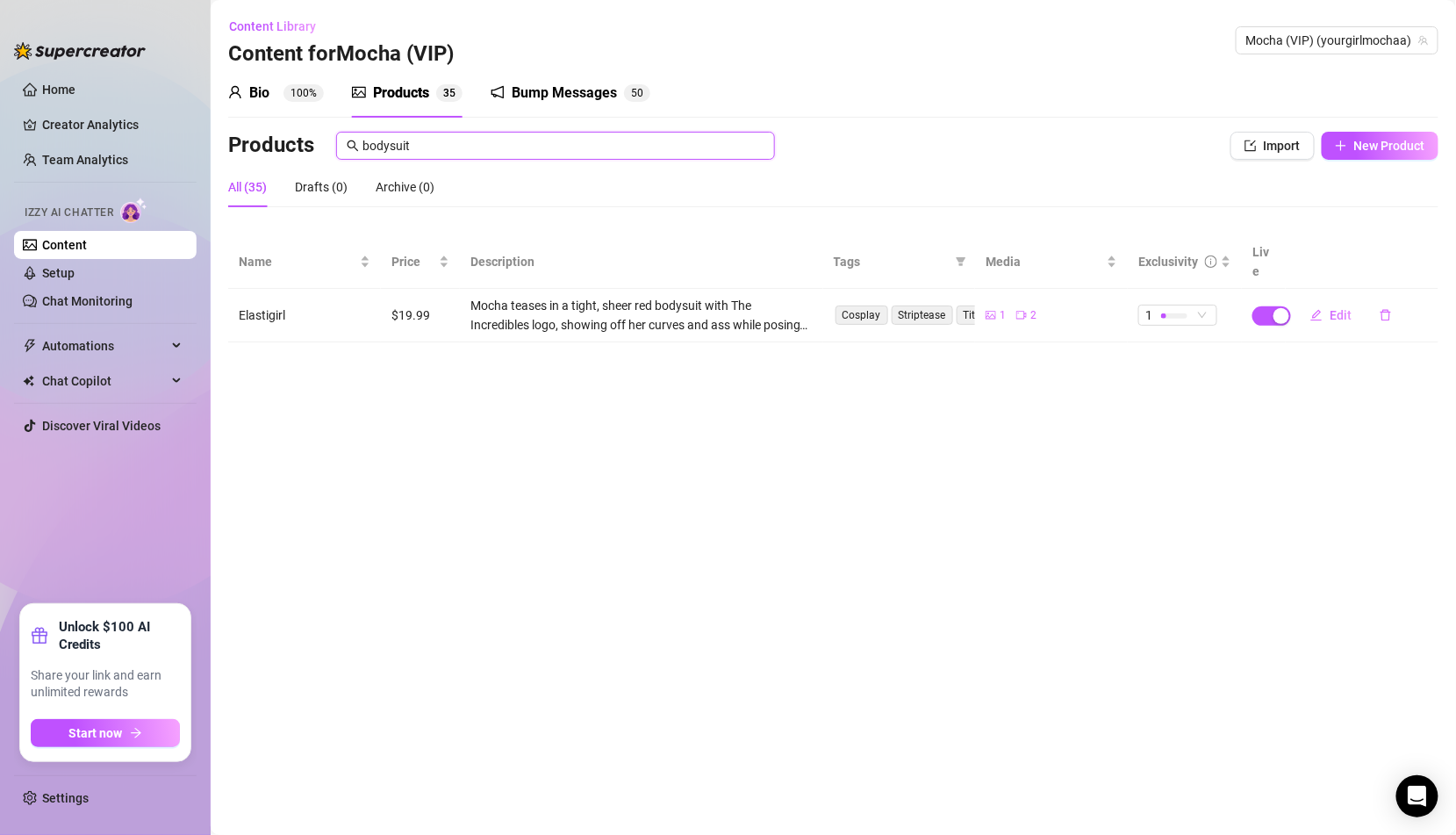
type input "bodysuit"
click at [120, 120] on link "Creator Analytics" at bounding box center [112, 124] width 140 height 28
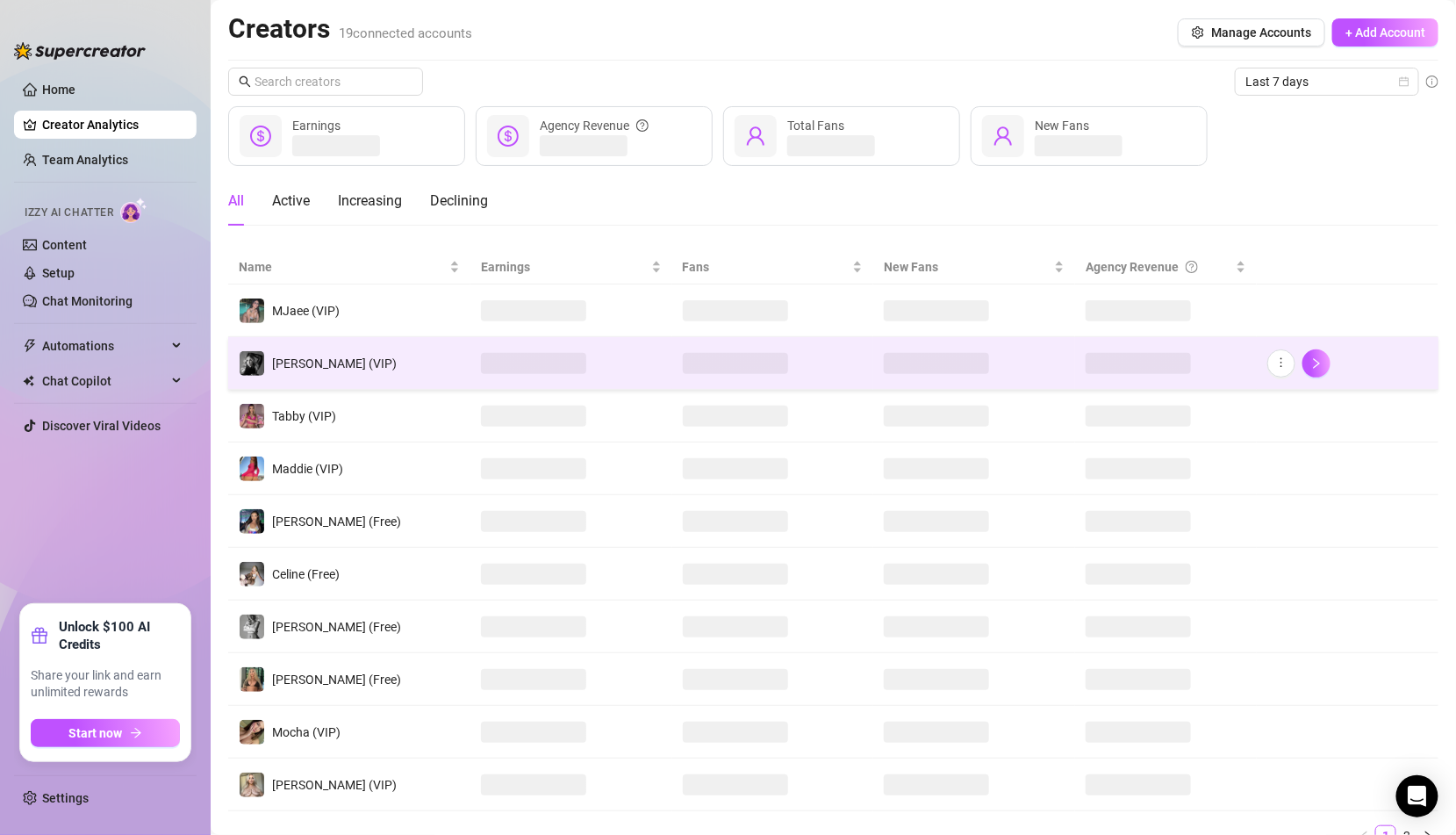
scroll to position [76, 0]
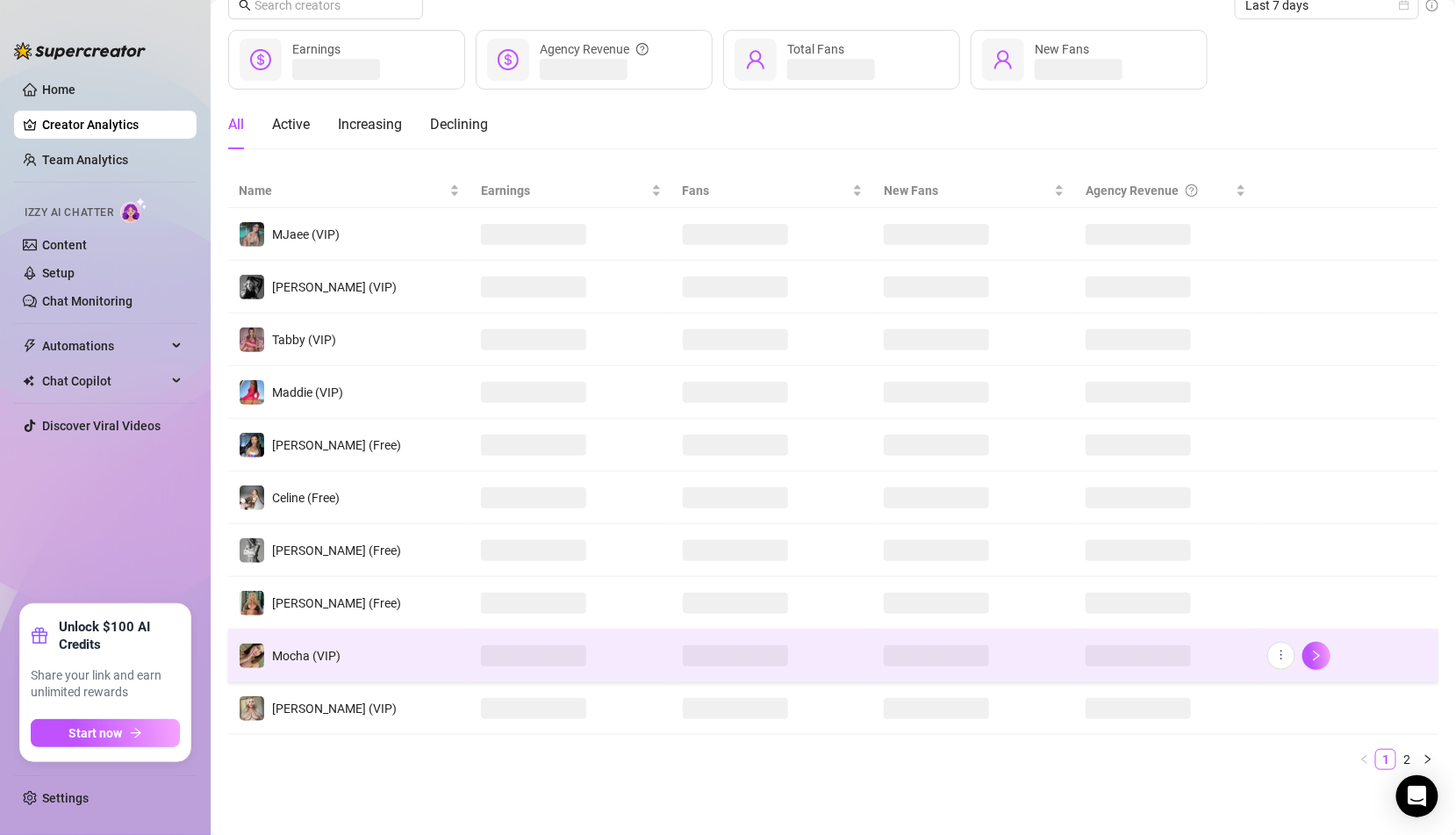
click at [765, 650] on span at bounding box center [735, 655] width 105 height 21
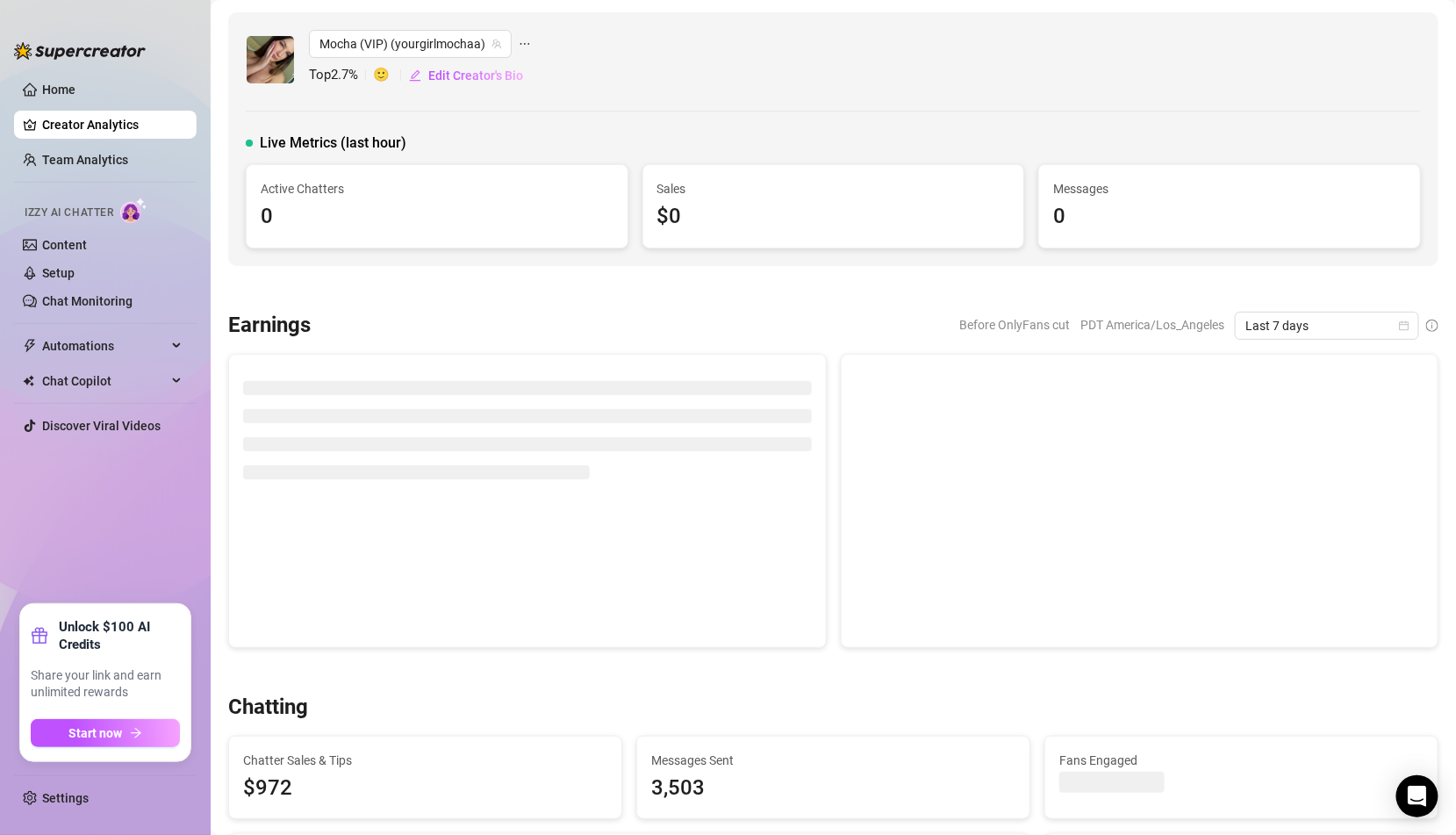
click at [1208, 193] on span "Messages" at bounding box center [1229, 188] width 353 height 20
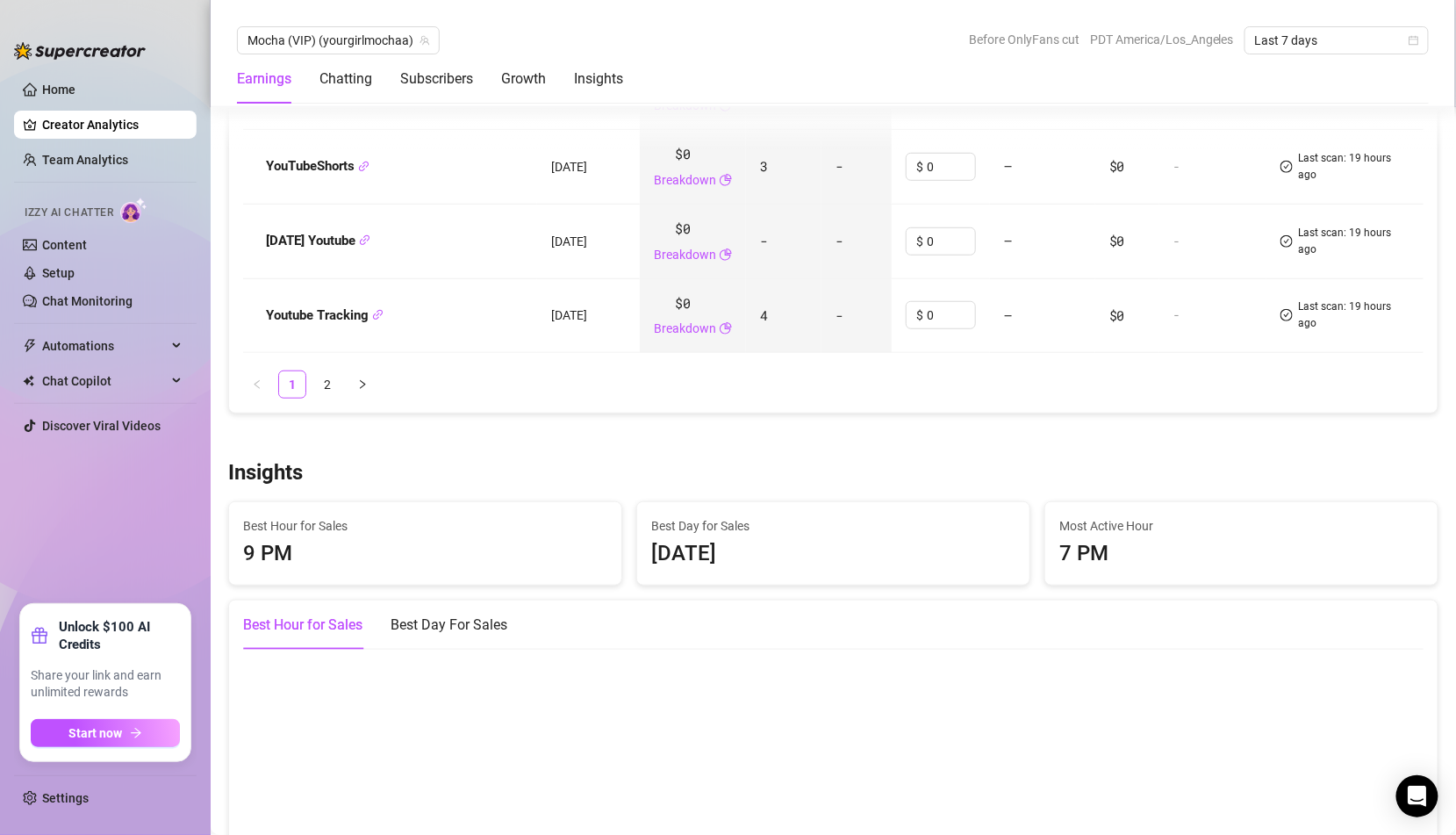
scroll to position [3646, 0]
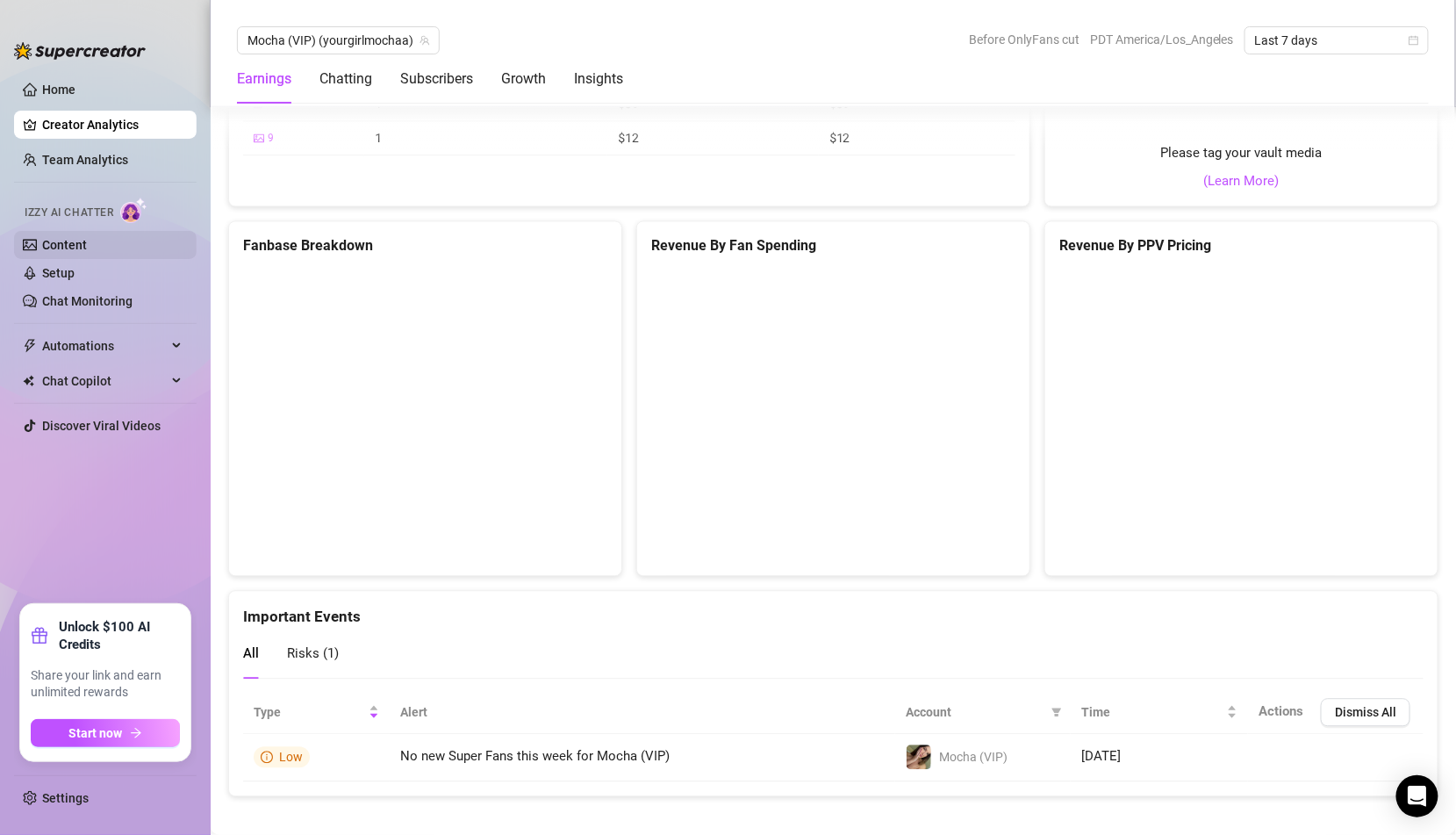
click at [87, 252] on link "Content" at bounding box center [65, 245] width 45 height 14
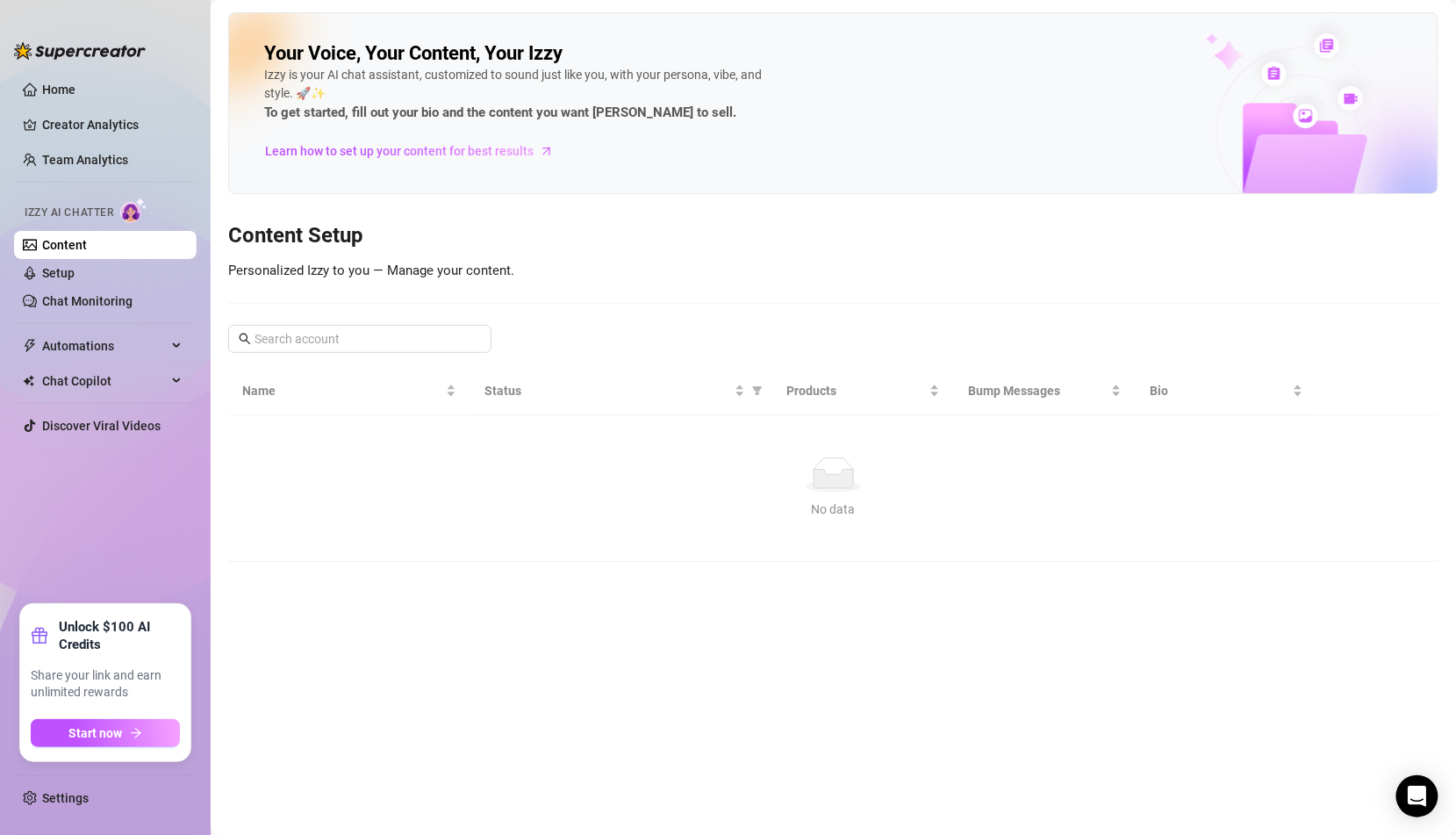
click at [74, 280] on link "Setup" at bounding box center [58, 273] width 33 height 14
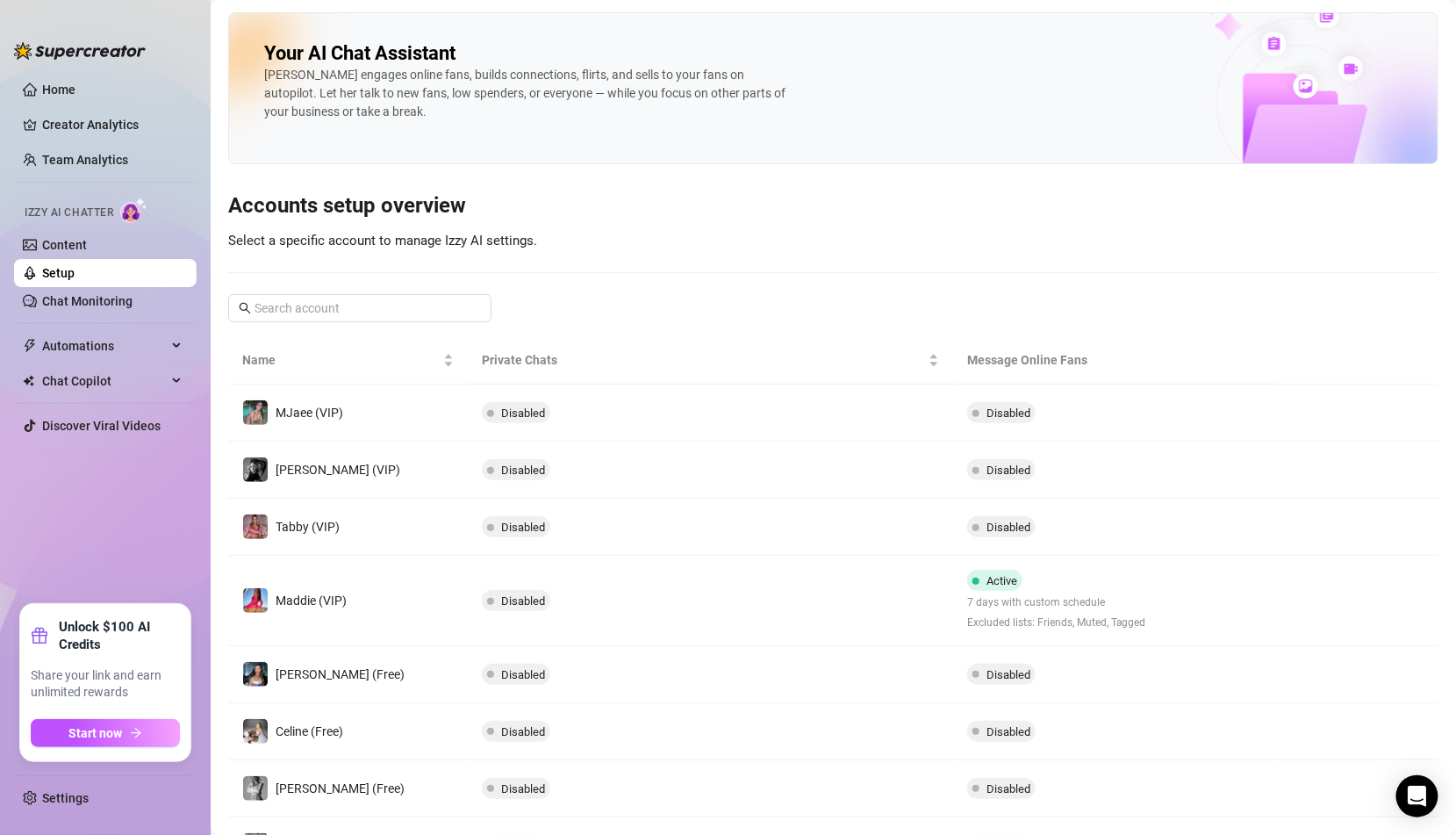
click at [108, 315] on ul "Home Creator Analytics Team Analytics Izzy AI Chatter Content Setup Chat Monito…" at bounding box center [105, 332] width 183 height 528
click at [102, 295] on link "Chat Monitoring" at bounding box center [88, 300] width 90 height 14
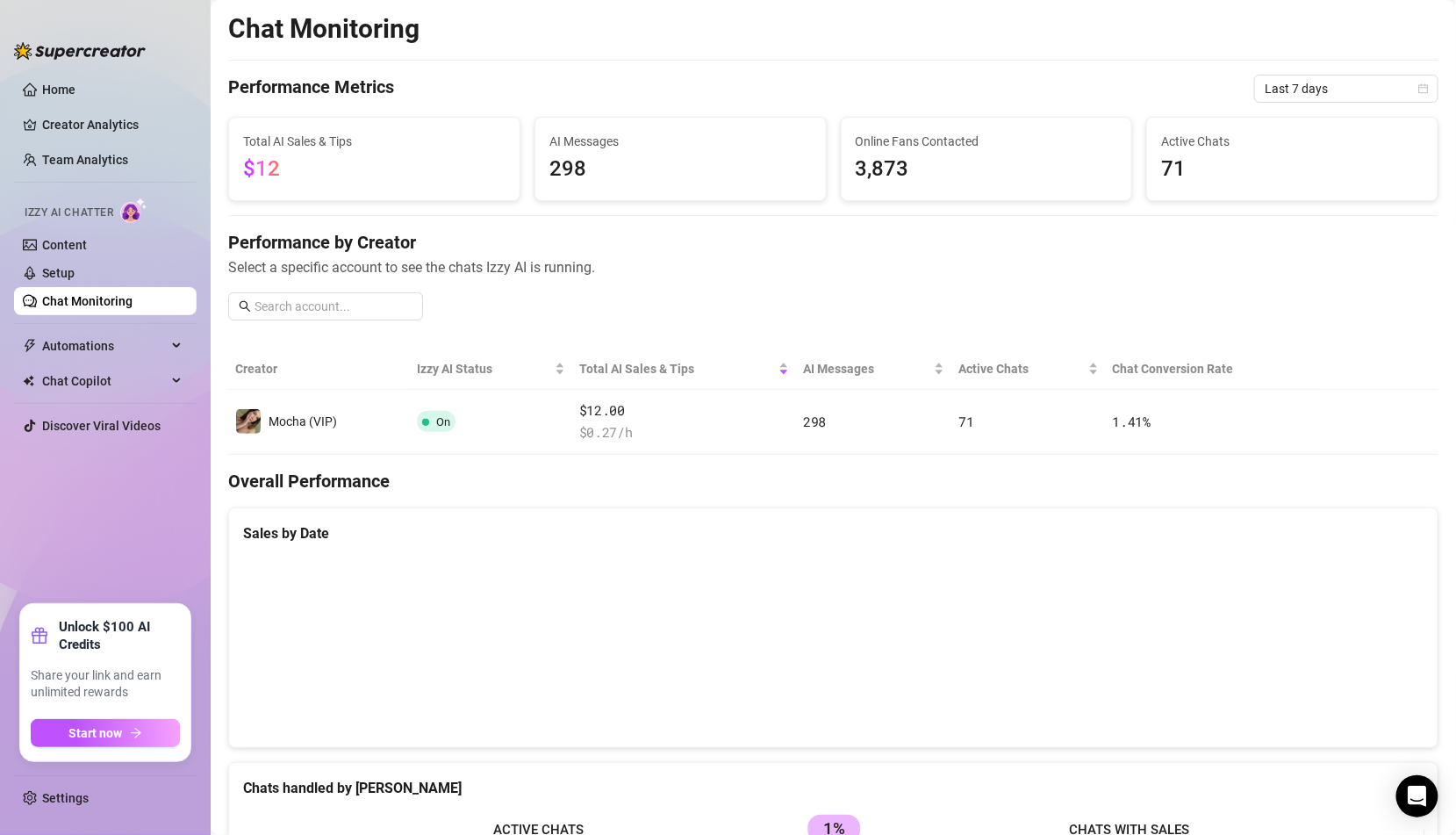
click at [86, 107] on ul "Home Creator Analytics Team Analytics Izzy AI Chatter Content Setup Chat Monito…" at bounding box center [105, 332] width 183 height 528
click at [86, 123] on link "Creator Analytics" at bounding box center [112, 124] width 140 height 28
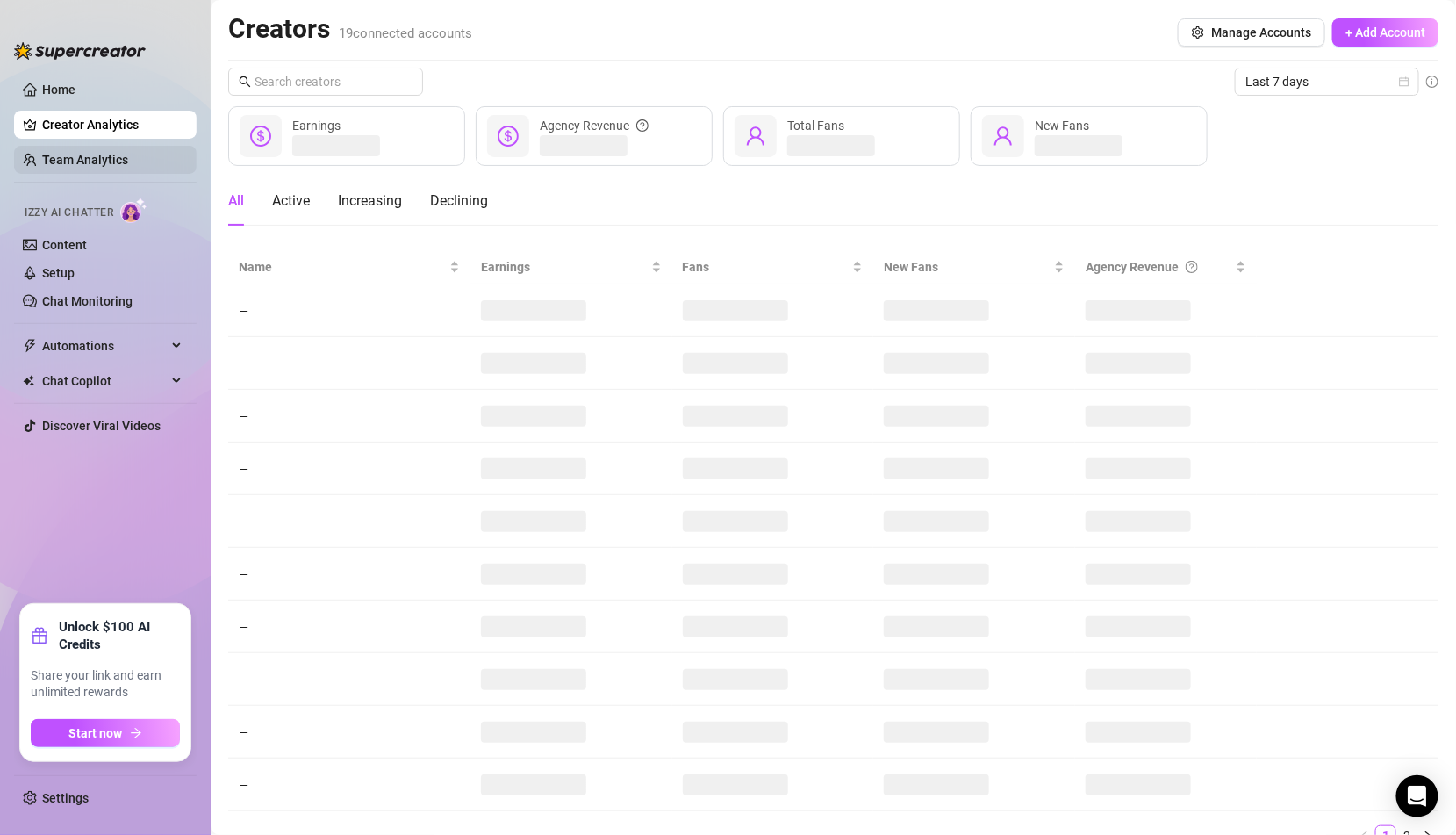
click at [86, 143] on ul "Home Creator Analytics Team Analytics Izzy AI Chatter Content Setup Chat Monito…" at bounding box center [105, 332] width 183 height 528
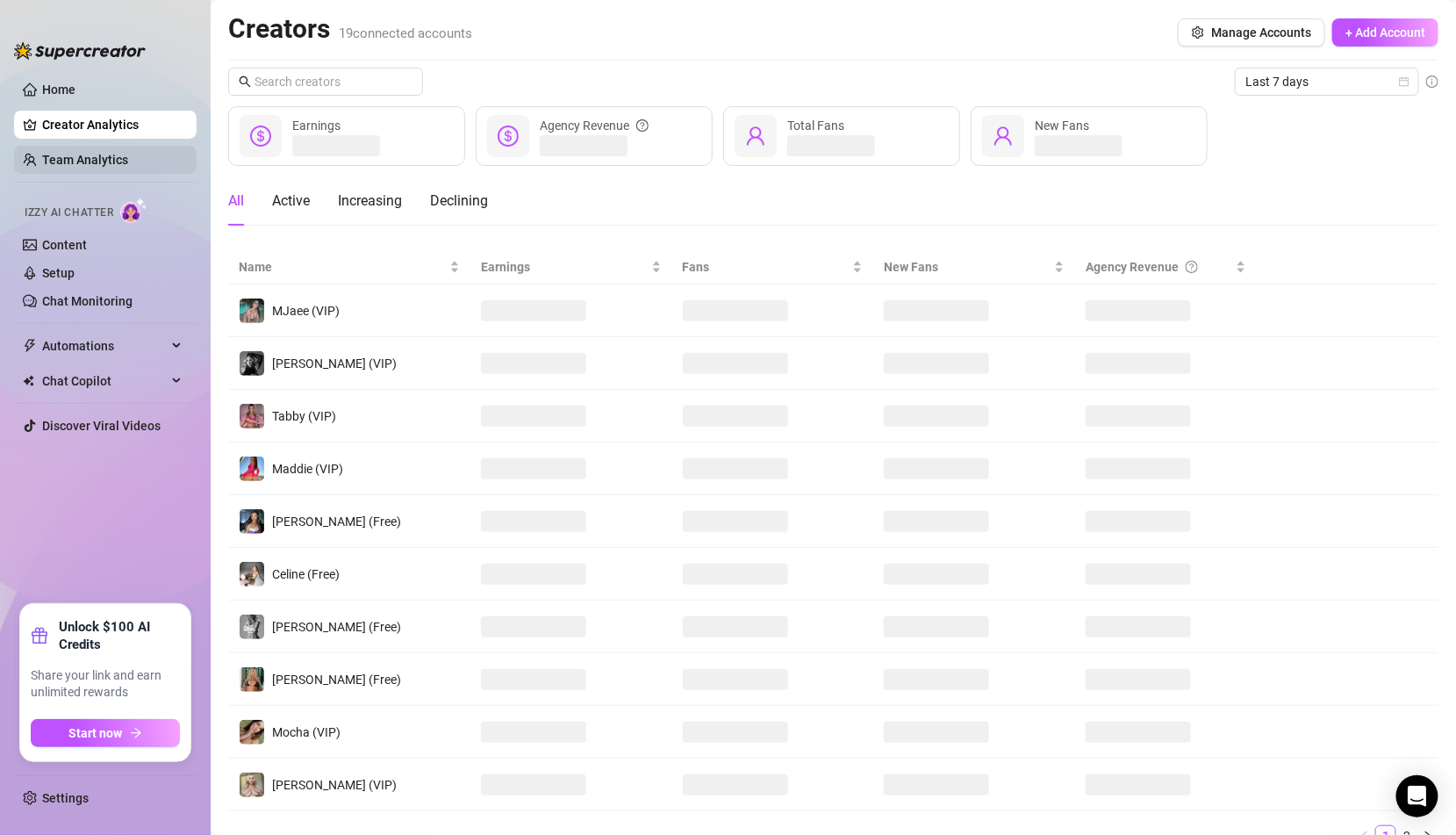
click at [85, 161] on link "Team Analytics" at bounding box center [85, 159] width 86 height 14
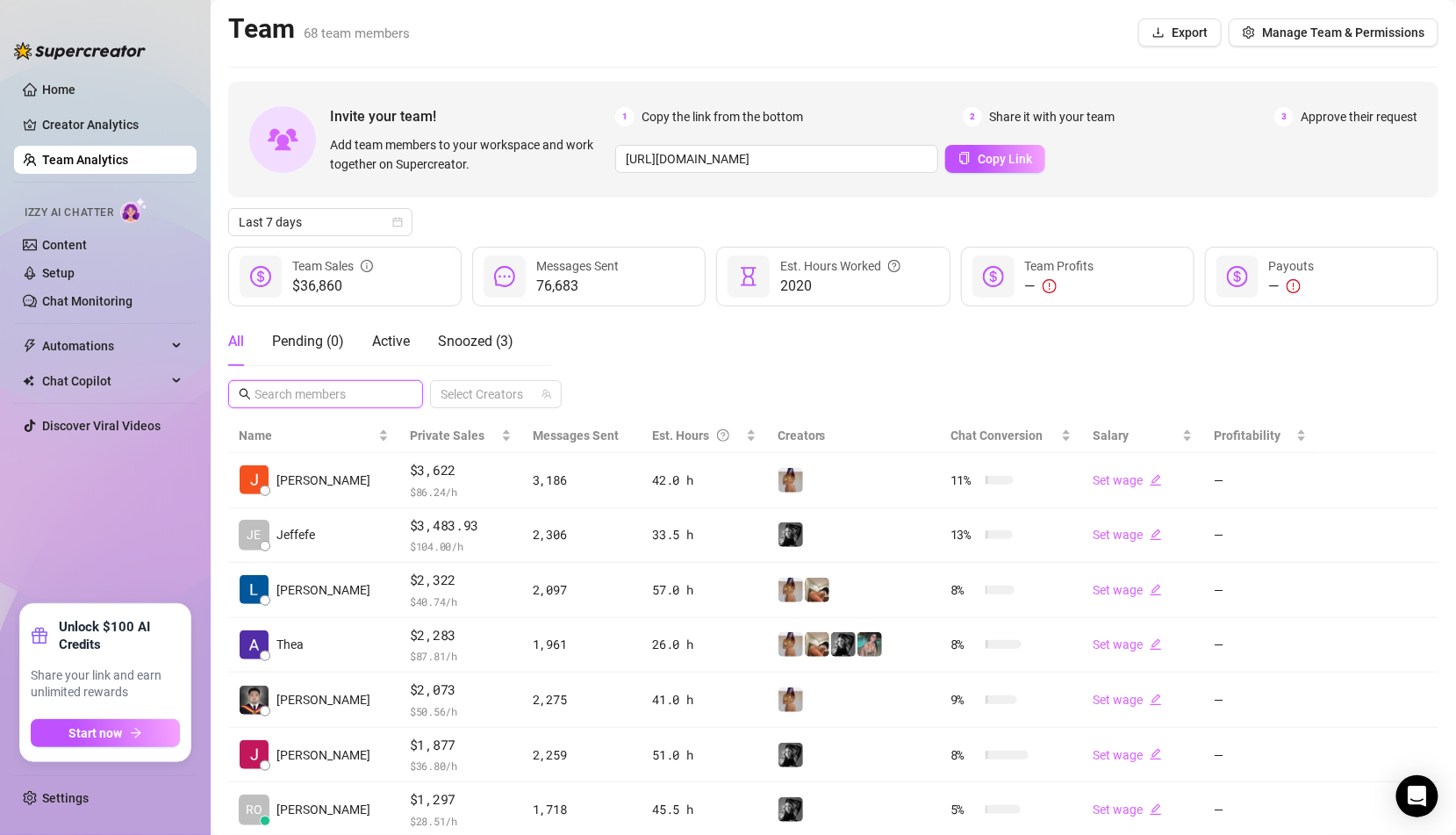
click at [322, 397] on input "text" at bounding box center [326, 393] width 144 height 20
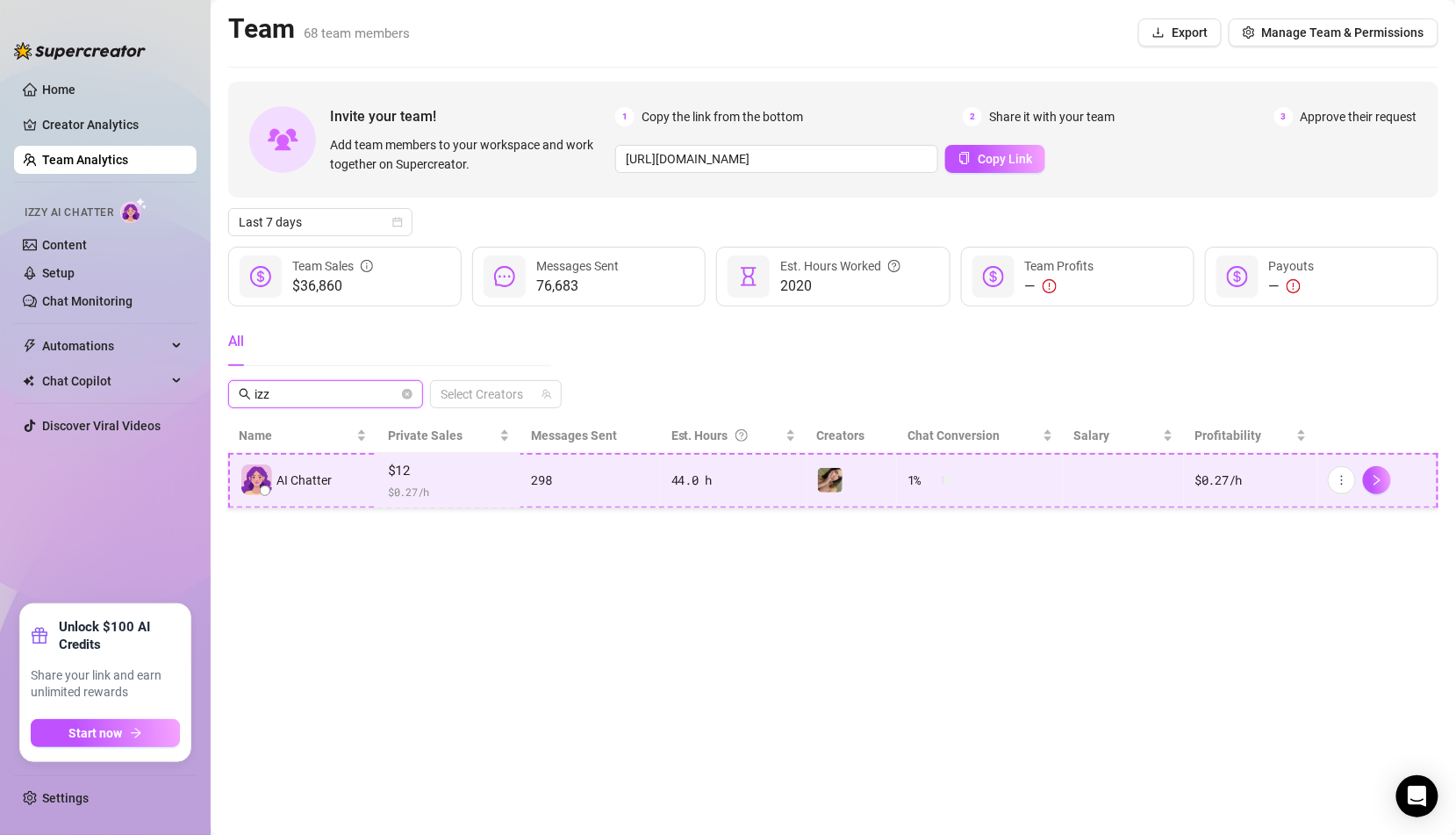
type input "izz"
click at [650, 489] on td "298" at bounding box center [590, 480] width 139 height 56
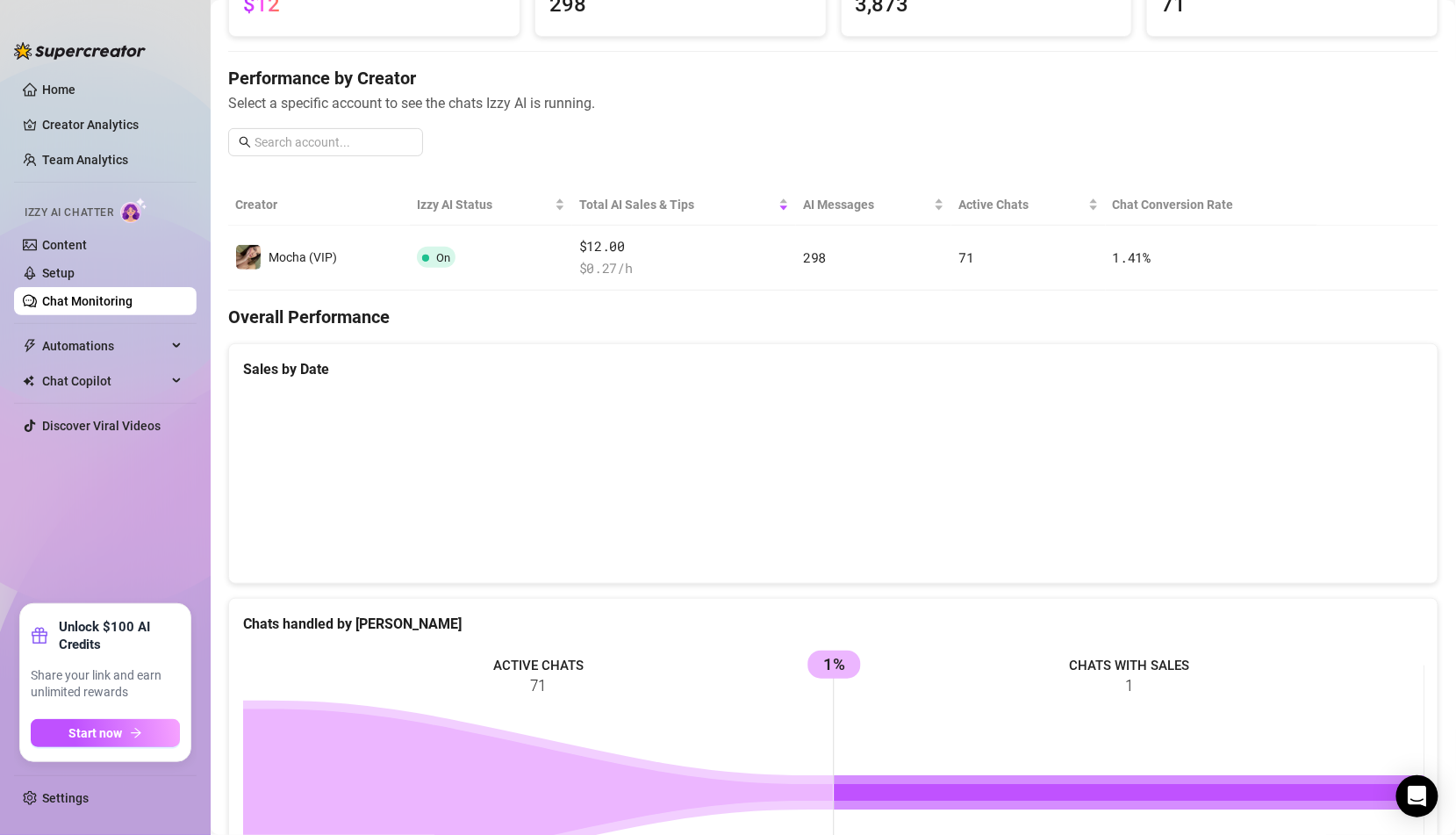
scroll to position [160, 0]
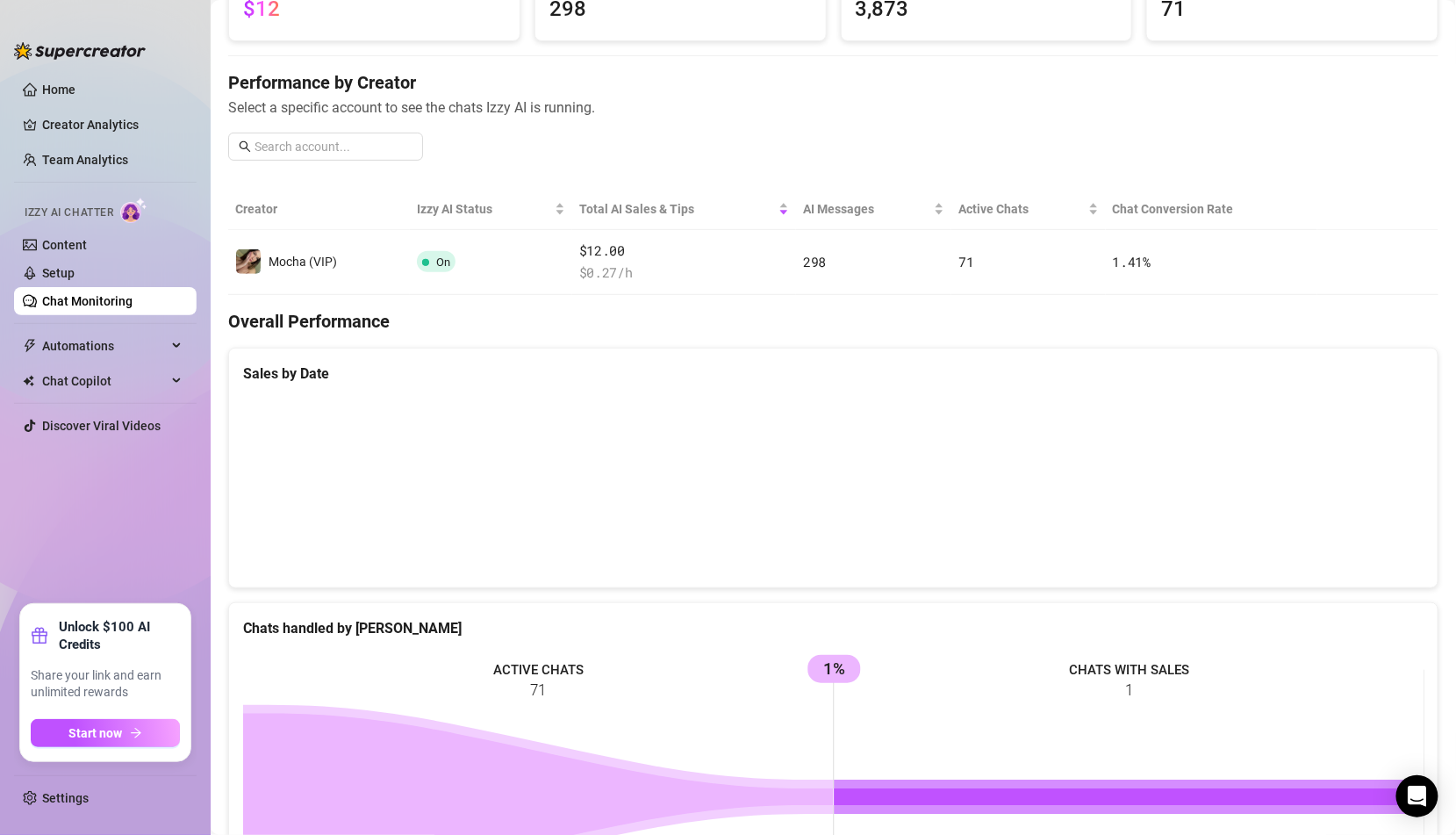
click at [1362, 501] on canvas at bounding box center [833, 485] width 1181 height 175
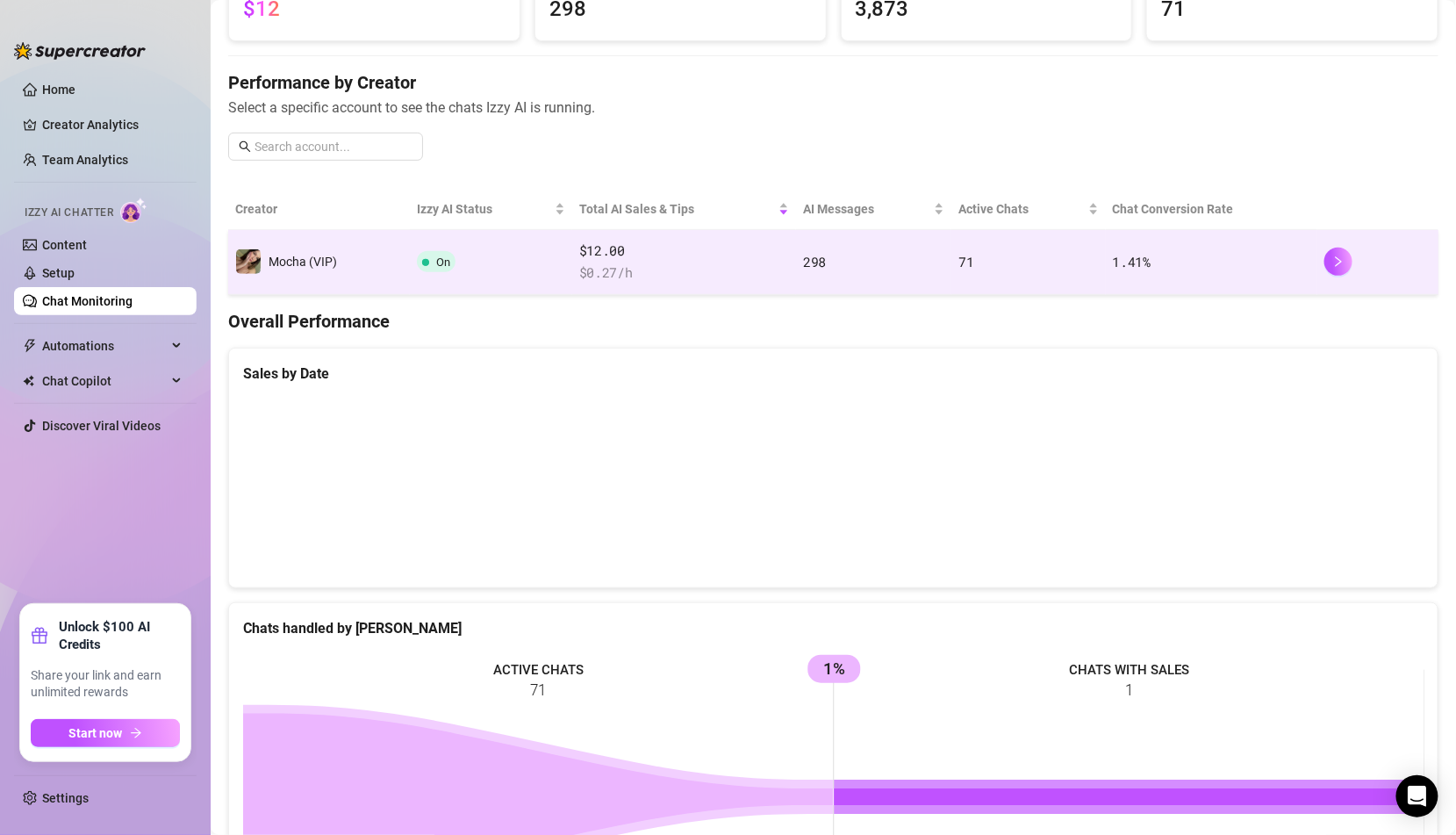
click at [1038, 271] on td "71" at bounding box center [1029, 262] width 154 height 65
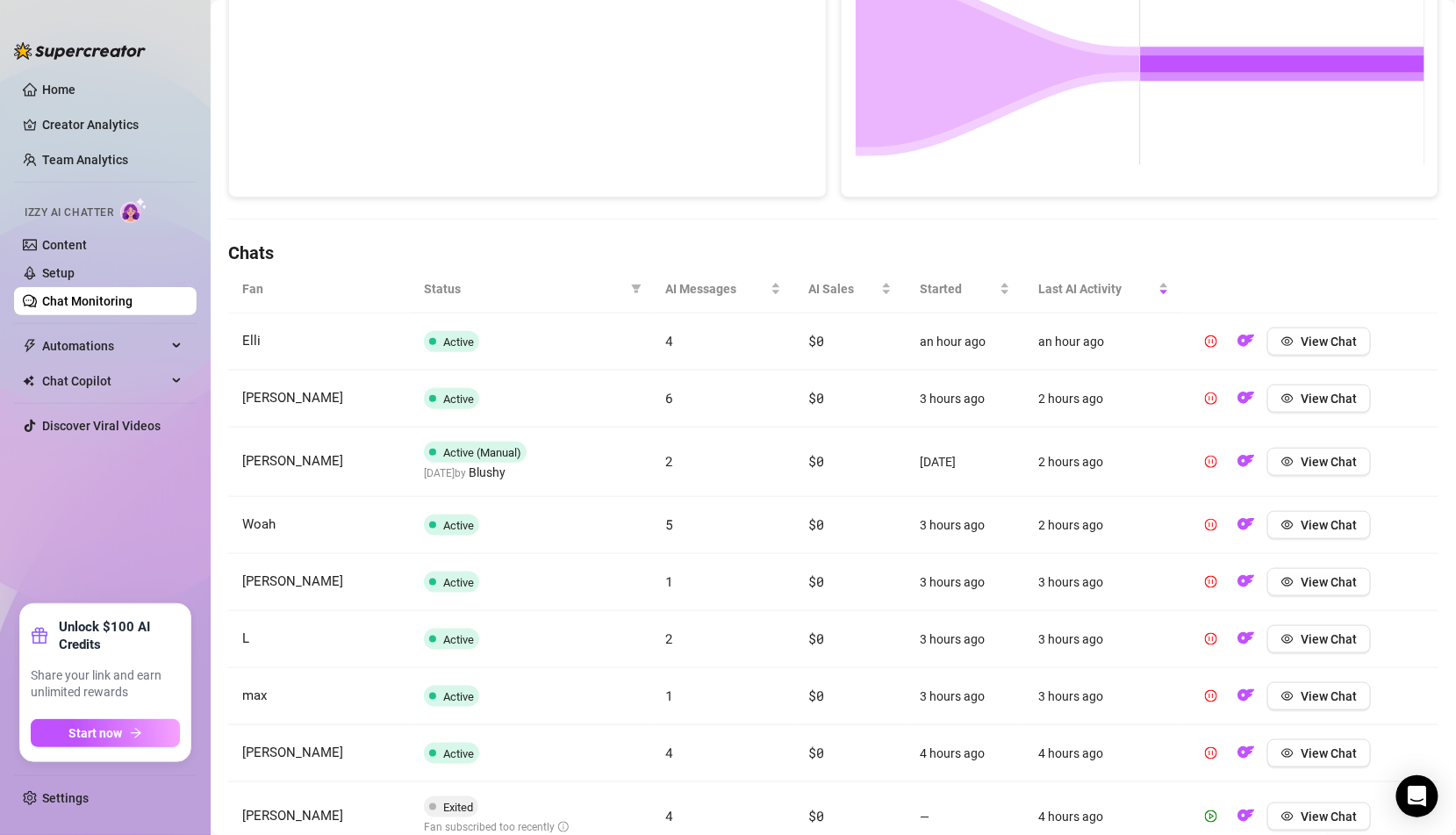
scroll to position [576, 0]
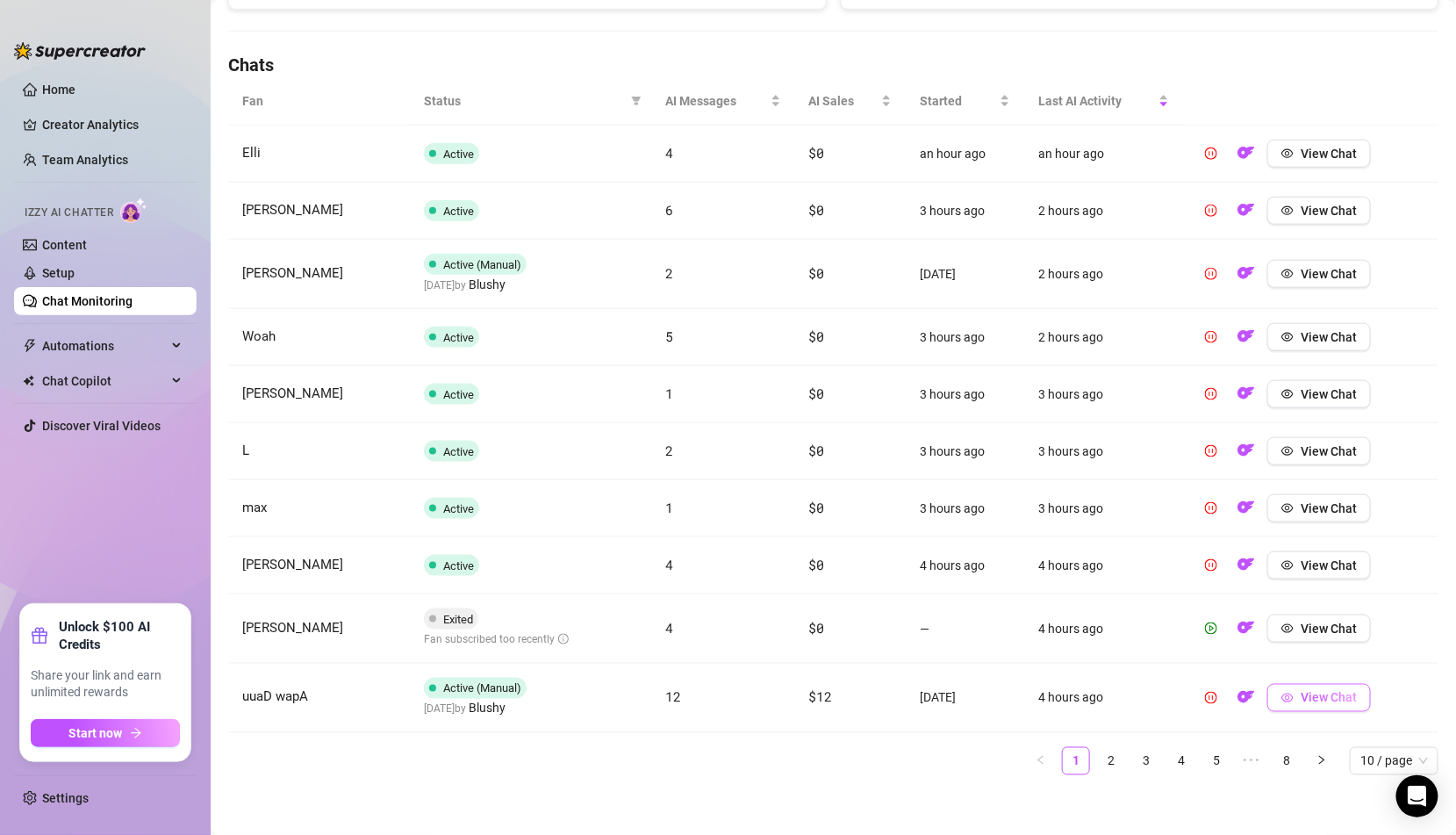
click at [1330, 694] on span "View Chat" at bounding box center [1329, 698] width 56 height 14
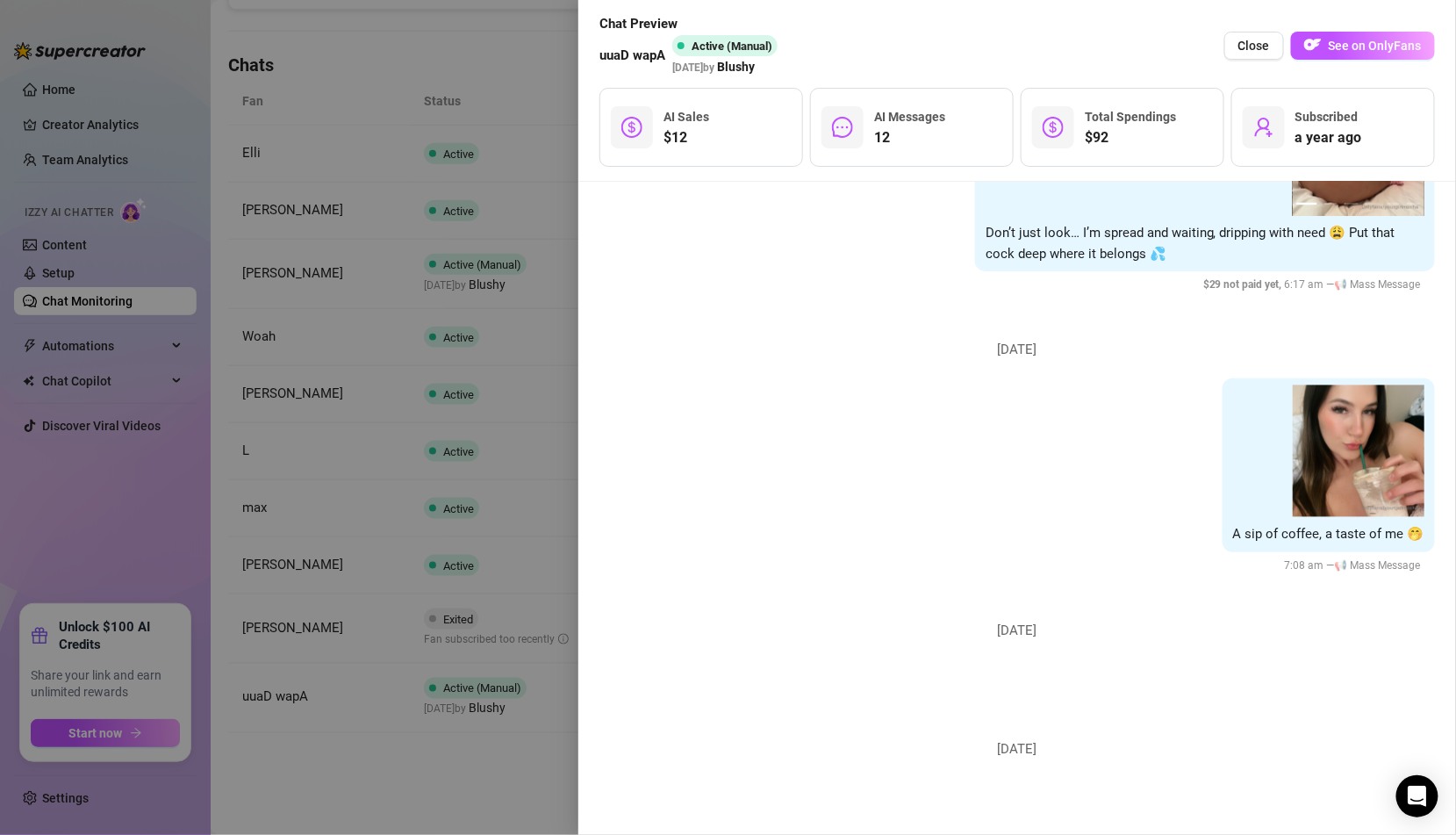
scroll to position [1412, 0]
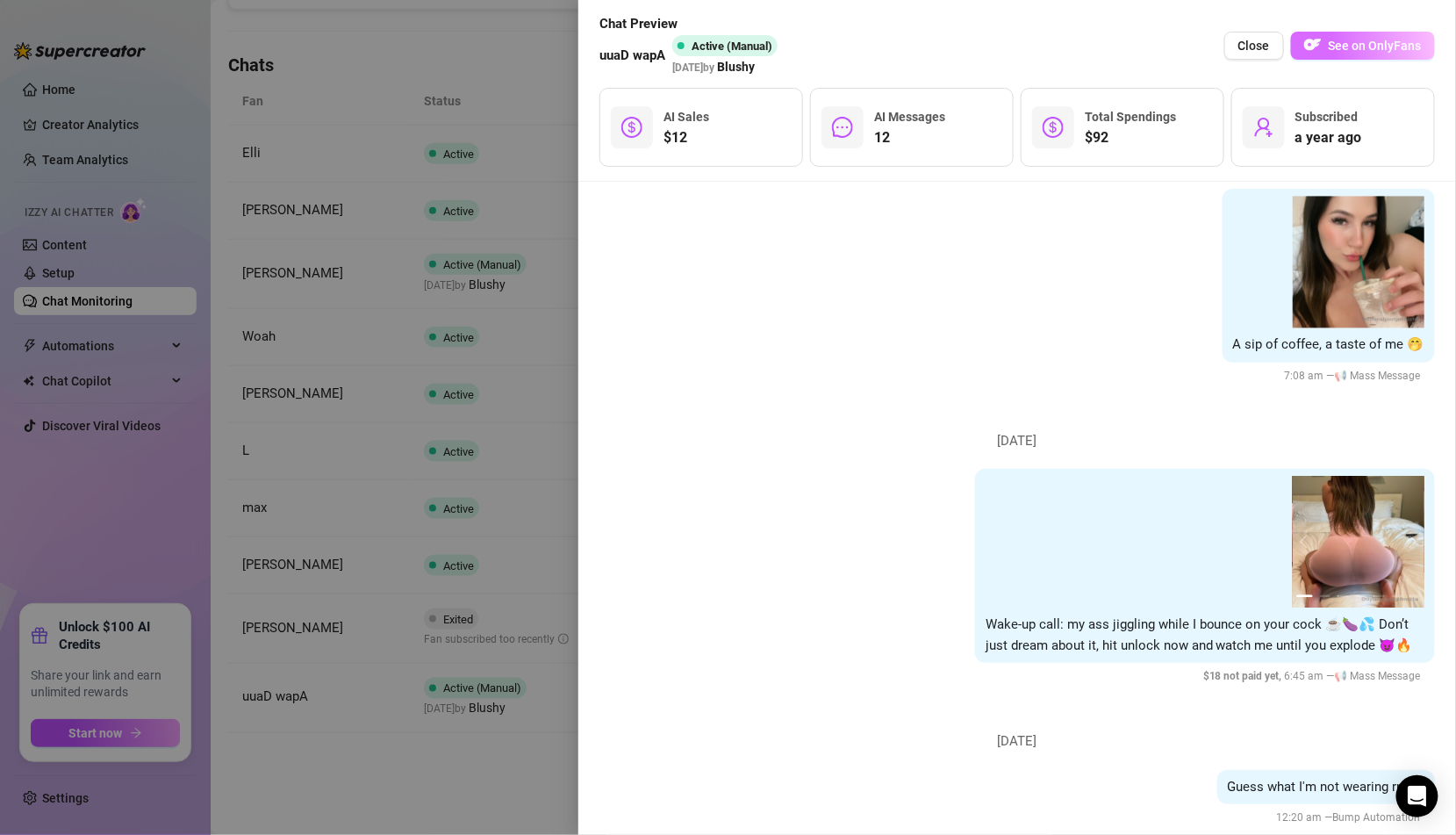
click at [1341, 52] on span "See on OnlyFans" at bounding box center [1375, 45] width 93 height 14
click at [488, 416] on div at bounding box center [728, 417] width 1456 height 835
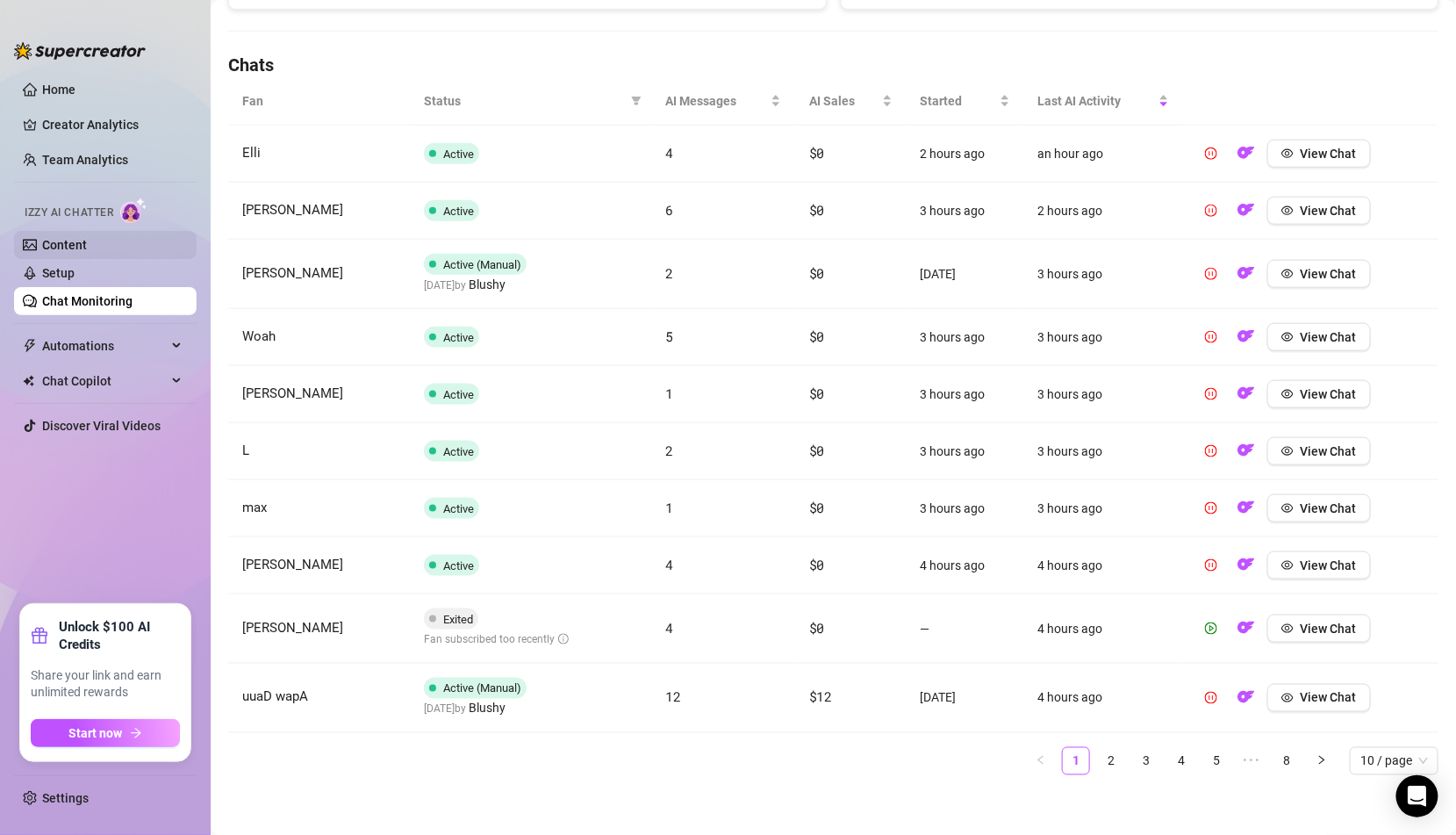
click at [87, 252] on link "Content" at bounding box center [65, 245] width 45 height 14
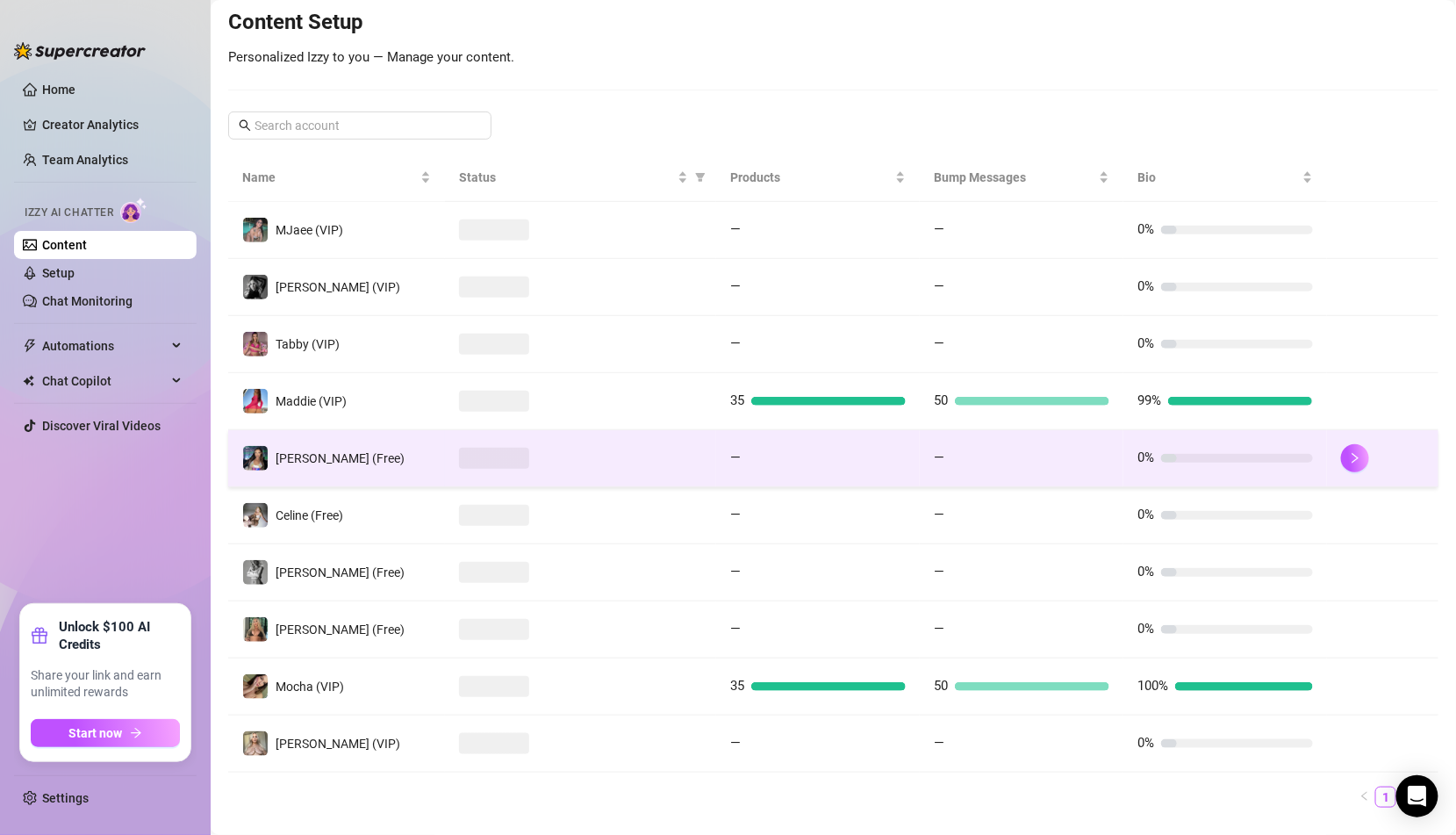
scroll to position [246, 0]
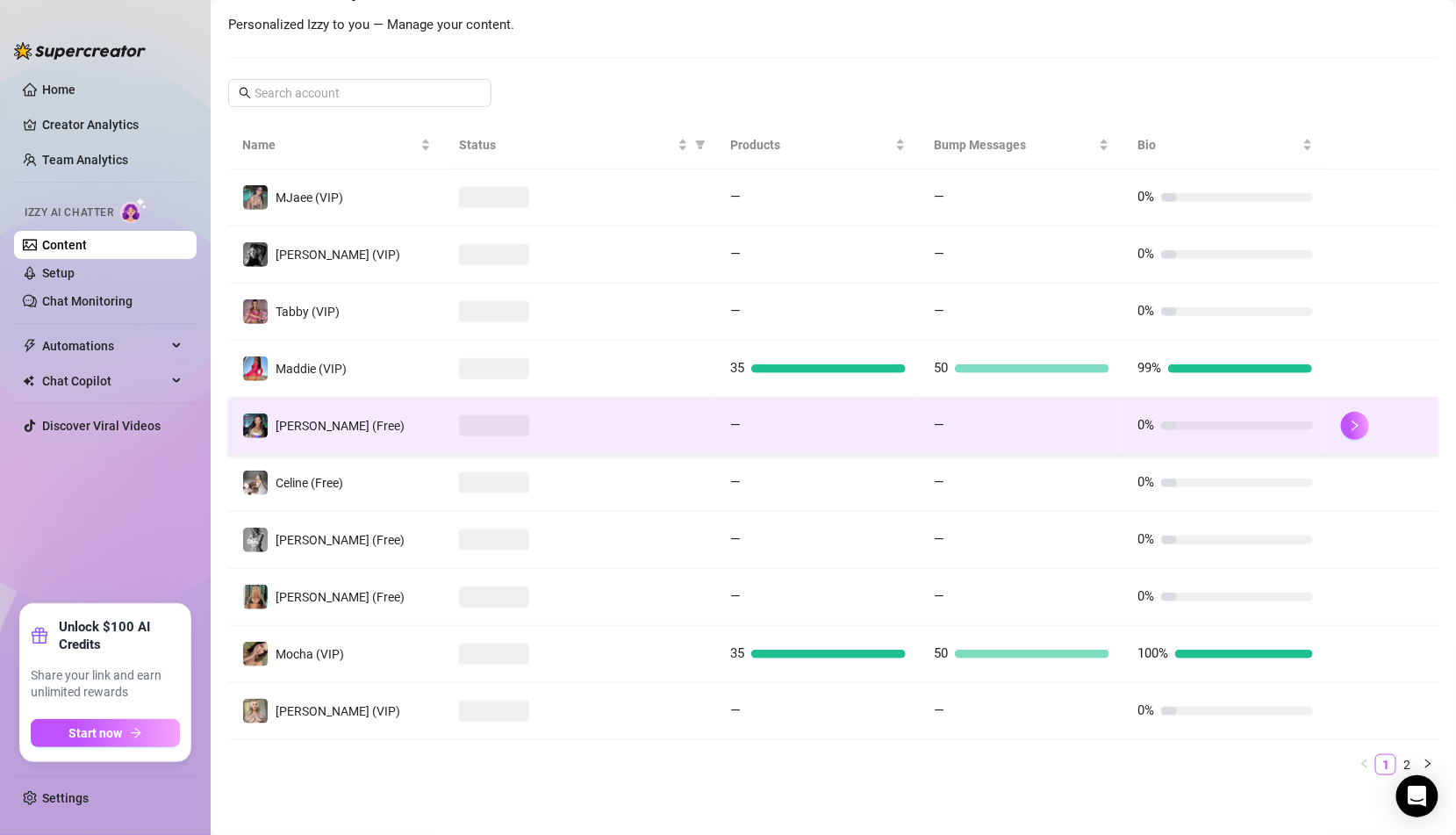
click at [463, 645] on span at bounding box center [494, 654] width 71 height 21
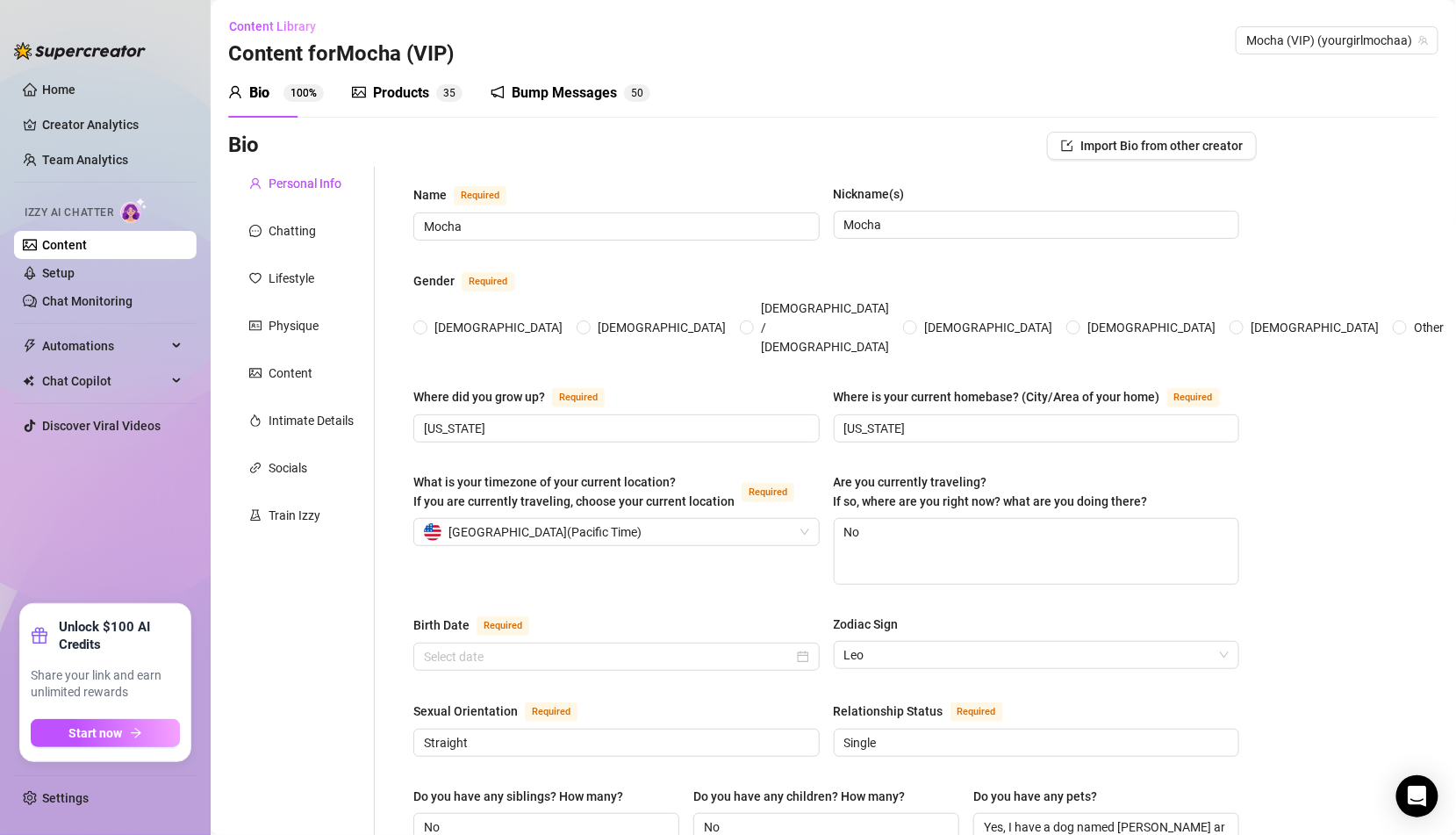
radio input "true"
type input "[DATE]"
click at [375, 79] on div "Products 3 5" at bounding box center [407, 93] width 110 height 49
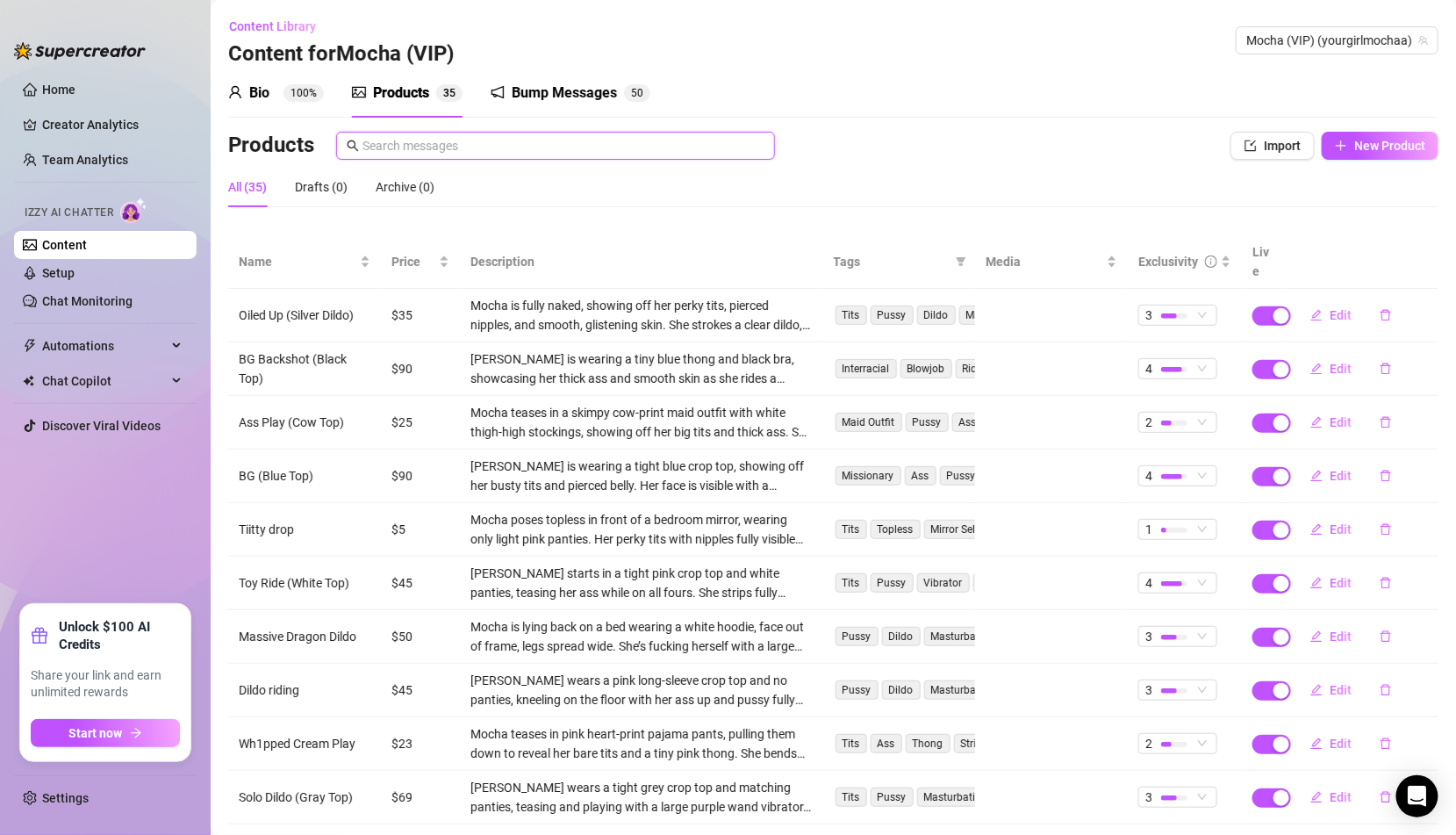
click at [413, 152] on input "text" at bounding box center [563, 146] width 402 height 20
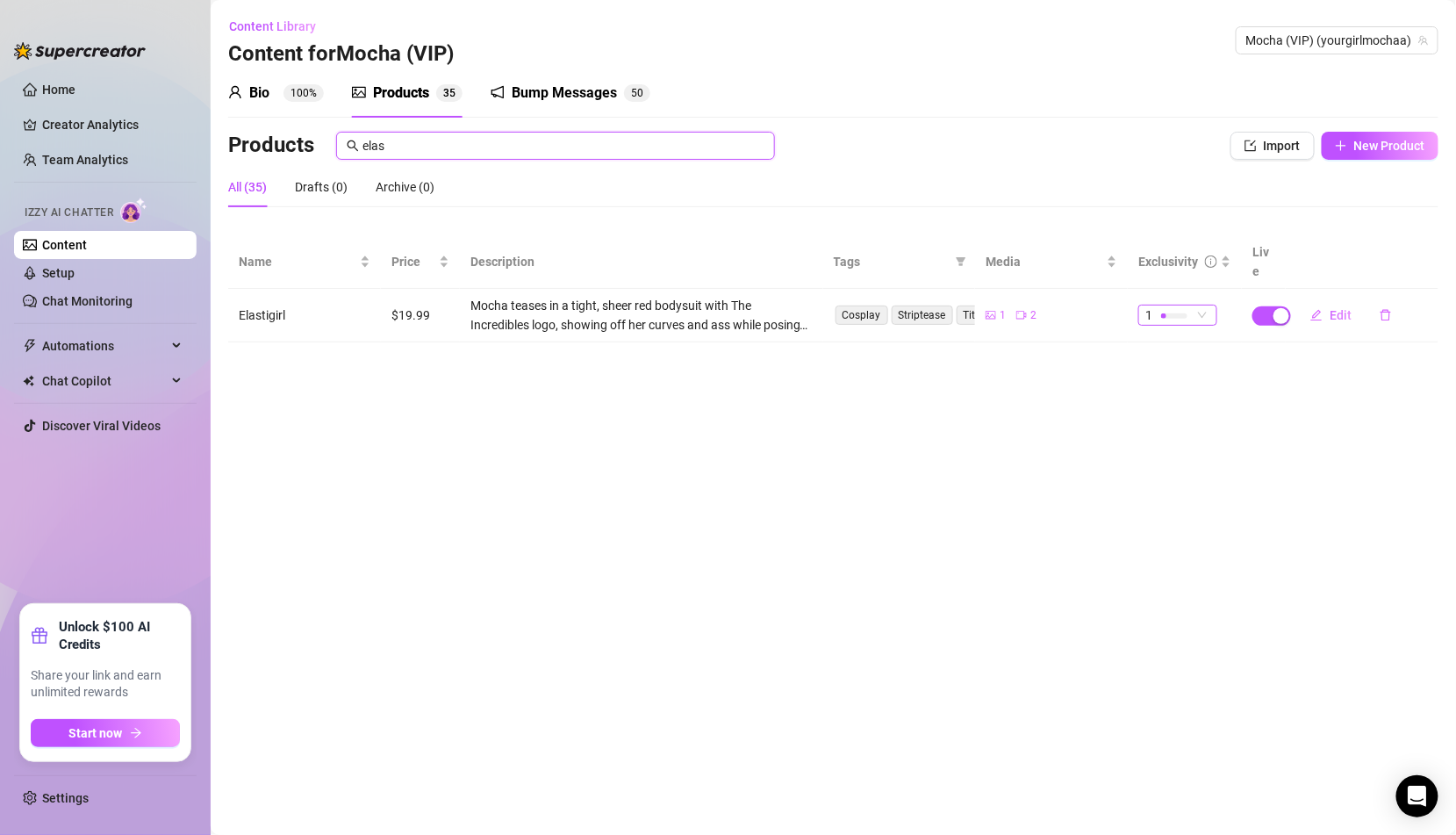
click at [1167, 313] on div at bounding box center [1175, 316] width 26 height 6
type input "elas"
click at [905, 440] on main "Content Library Content for Mocha (VIP) Mocha (VIP) (yourgirlmochaa) Bio 100% P…" at bounding box center [833, 417] width 1245 height 835
click at [1188, 306] on td "1" at bounding box center [1184, 315] width 114 height 54
click at [1186, 306] on div "1" at bounding box center [1168, 315] width 46 height 20
